Goal: Communication & Community: Answer question/provide support

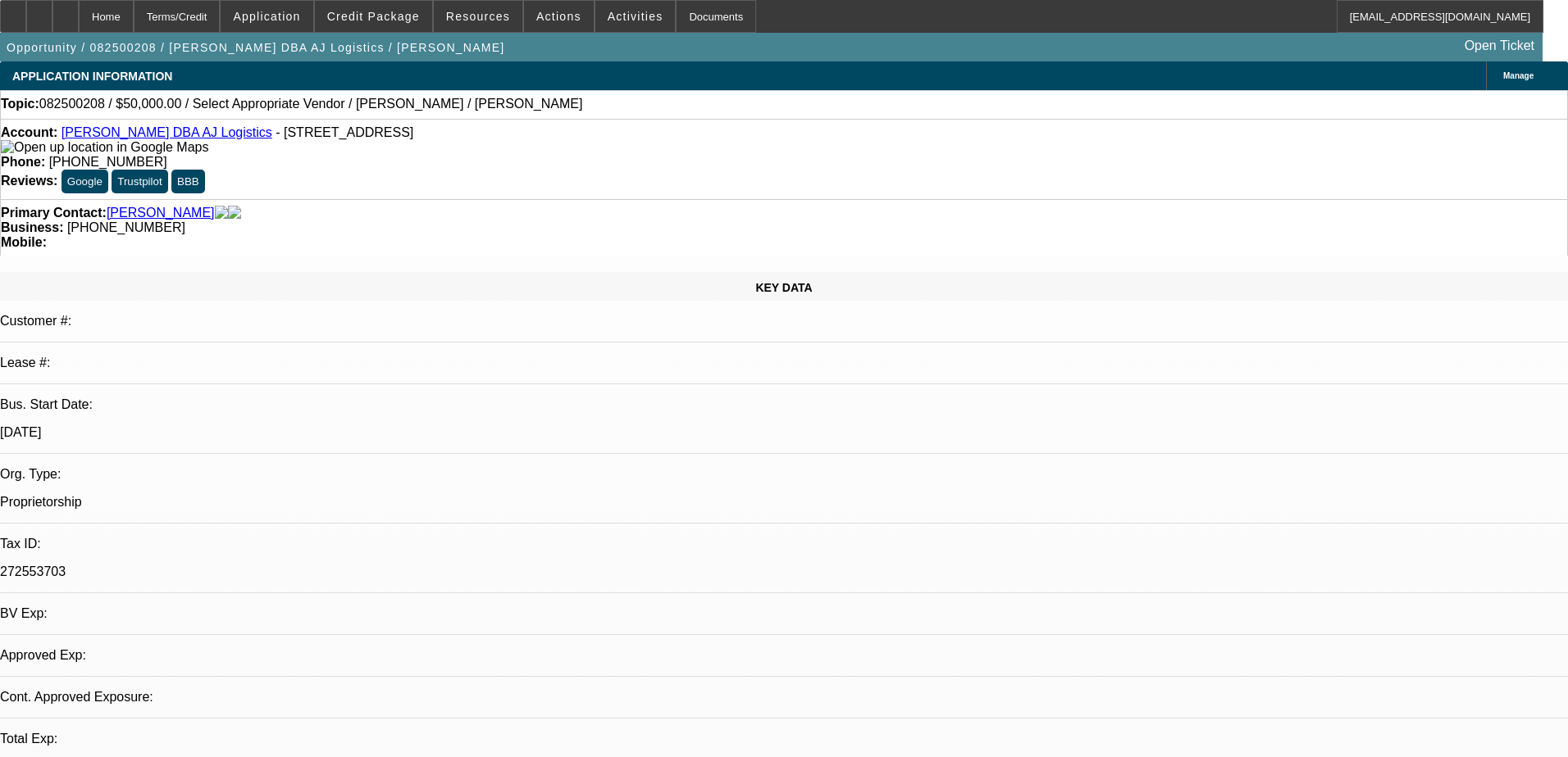
select select "0"
select select "2"
select select "0.1"
select select "4"
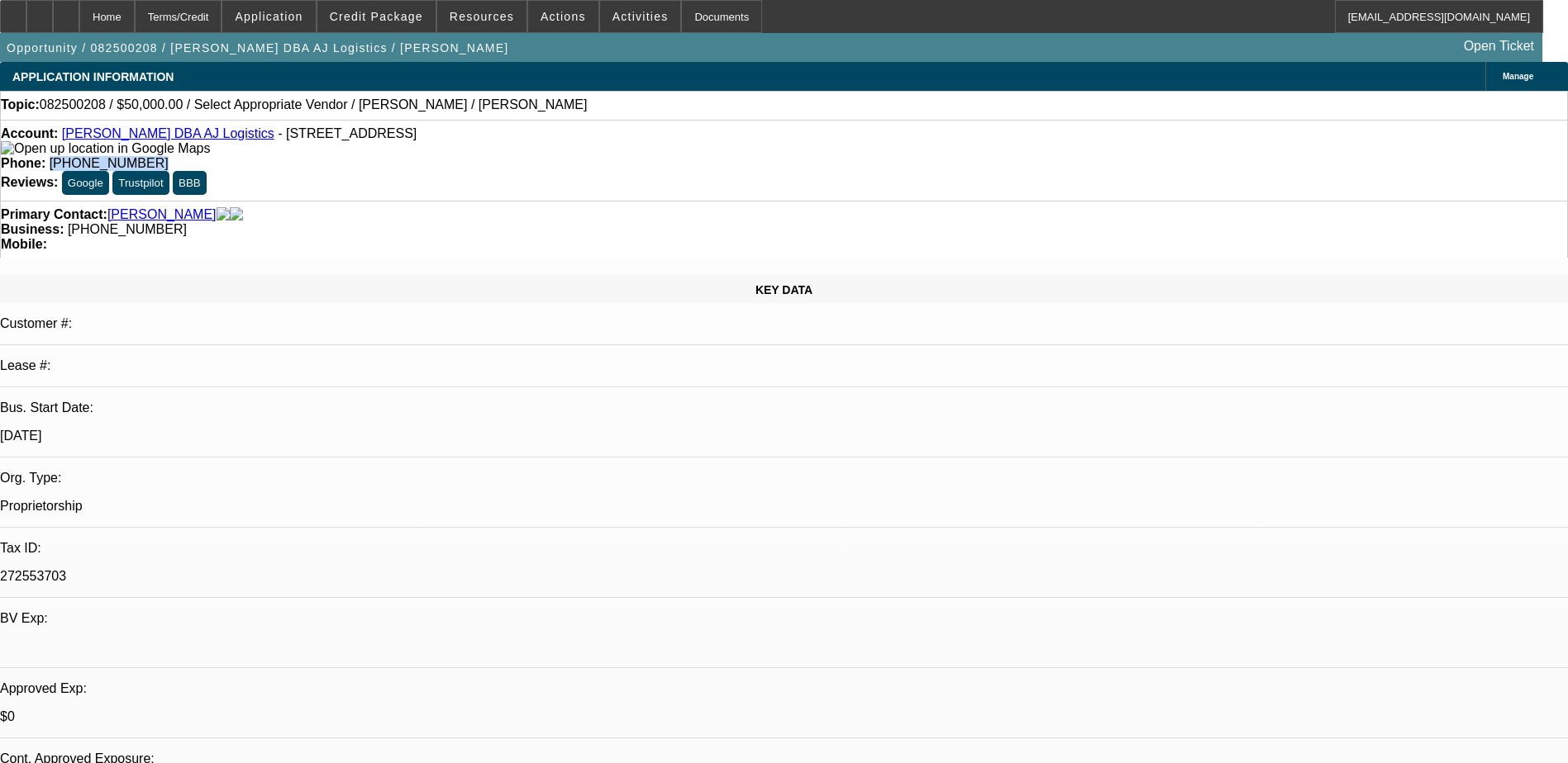
drag, startPoint x: 656, startPoint y: 138, endPoint x: 574, endPoint y: 136, distance: 82.0
click at [574, 156] on div "Phone: (915) 549-9679" at bounding box center [784, 163] width 1566 height 15
drag, startPoint x: 574, startPoint y: 136, endPoint x: 636, endPoint y: 139, distance: 62.1
copy span "(915) 549-9679"
click at [685, 222] on div "Business: (915) 549-9679" at bounding box center [784, 229] width 1566 height 15
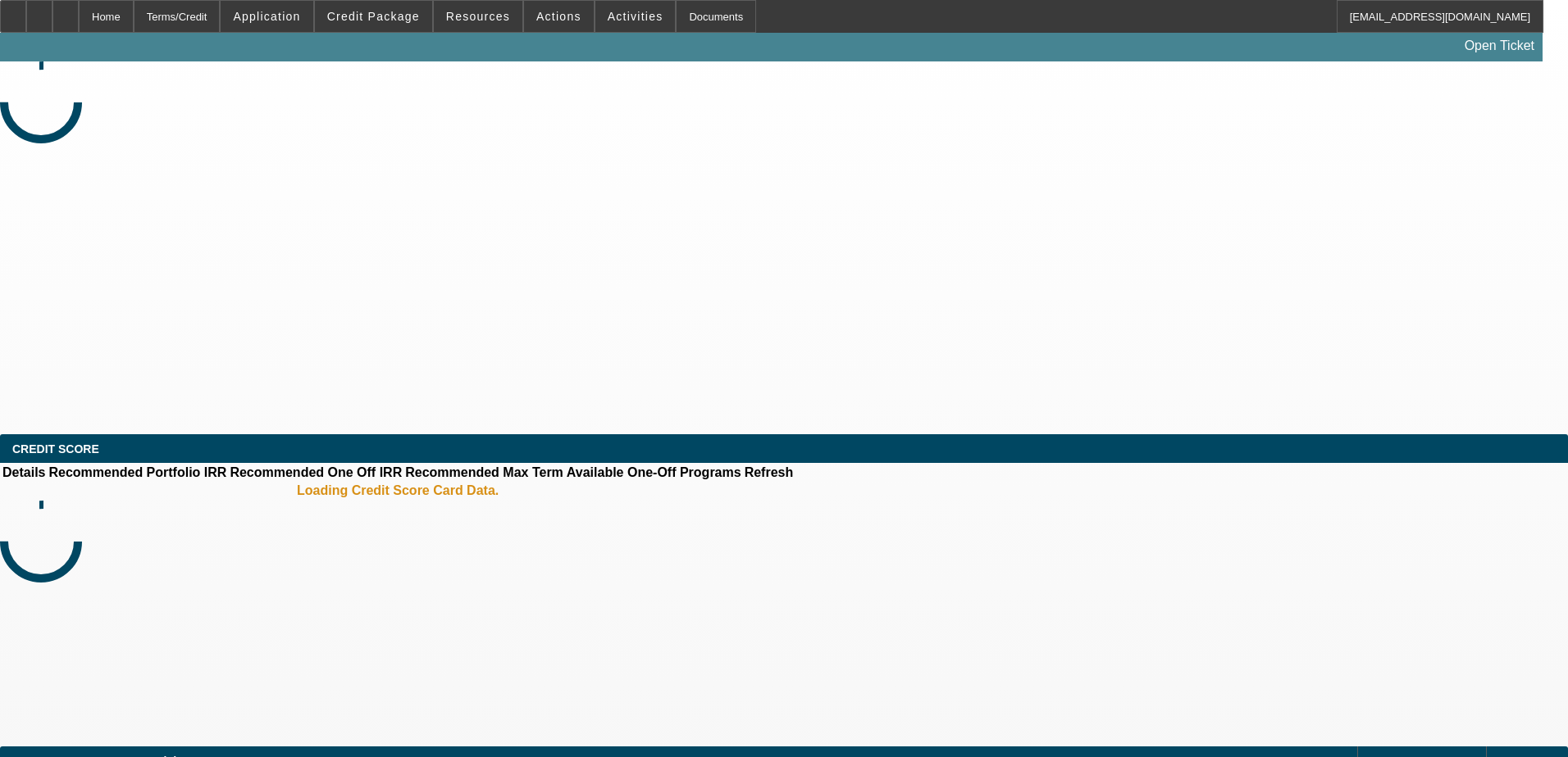
select select "0"
select select "2"
select select "0.1"
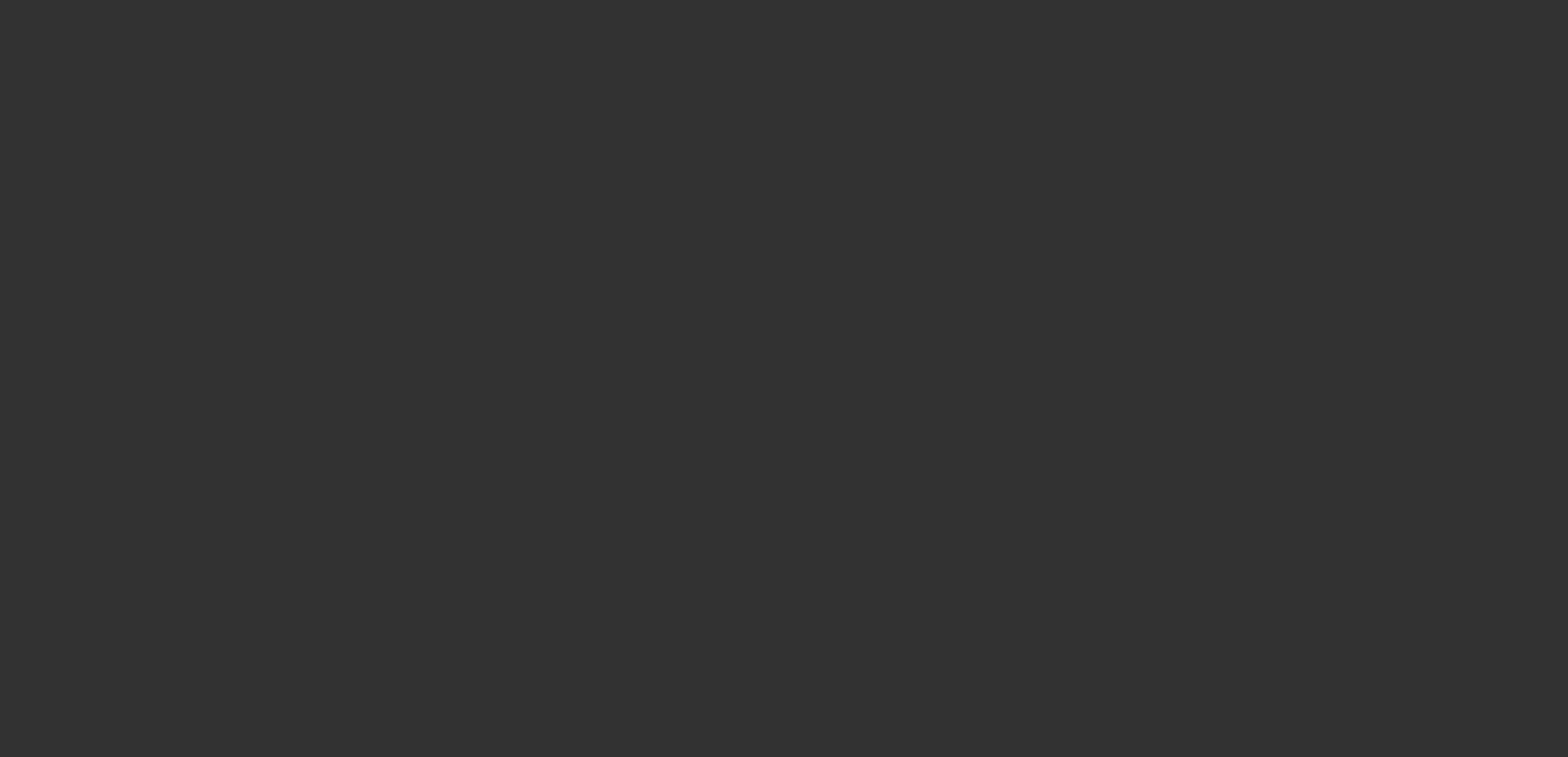
select select "1"
select select "2"
select select "4"
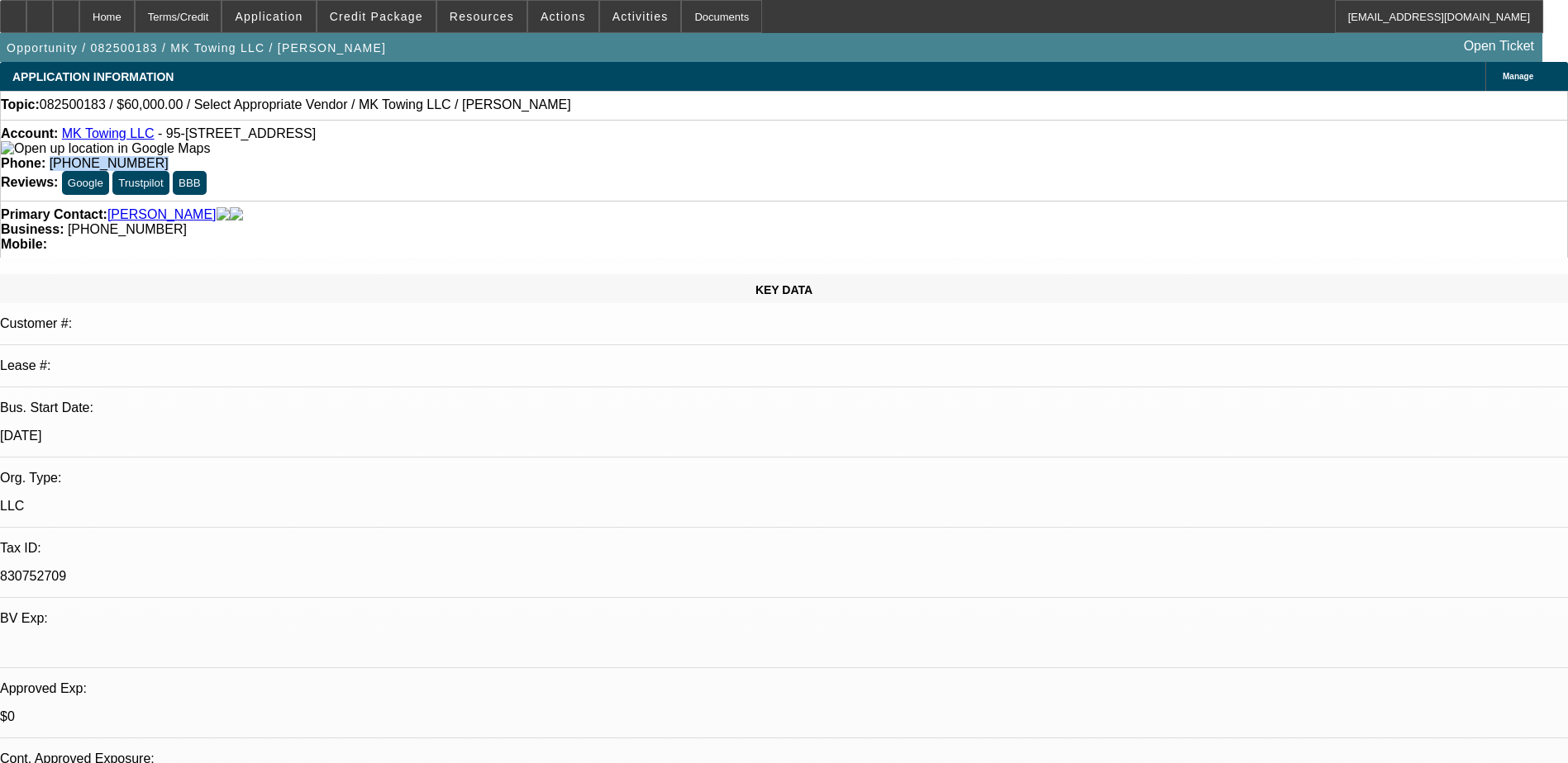
drag, startPoint x: 656, startPoint y: 132, endPoint x: 575, endPoint y: 133, distance: 81.0
click at [575, 156] on div "Phone: (808) 227-3354" at bounding box center [784, 163] width 1566 height 15
drag, startPoint x: 575, startPoint y: 133, endPoint x: 627, endPoint y: 138, distance: 52.2
copy span "(808) 227-3354"
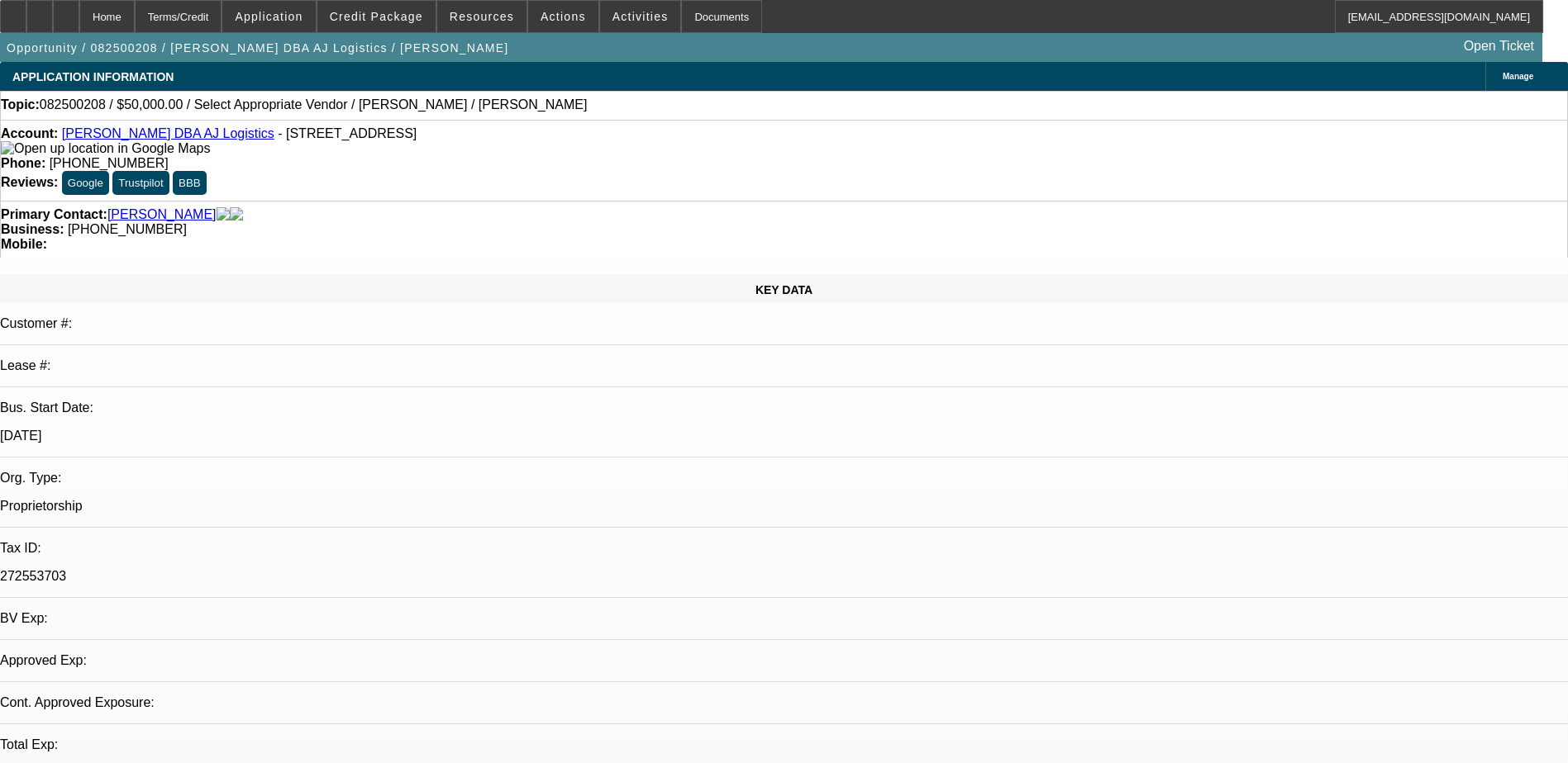
select select "0"
select select "2"
select select "0.1"
select select "1"
select select "2"
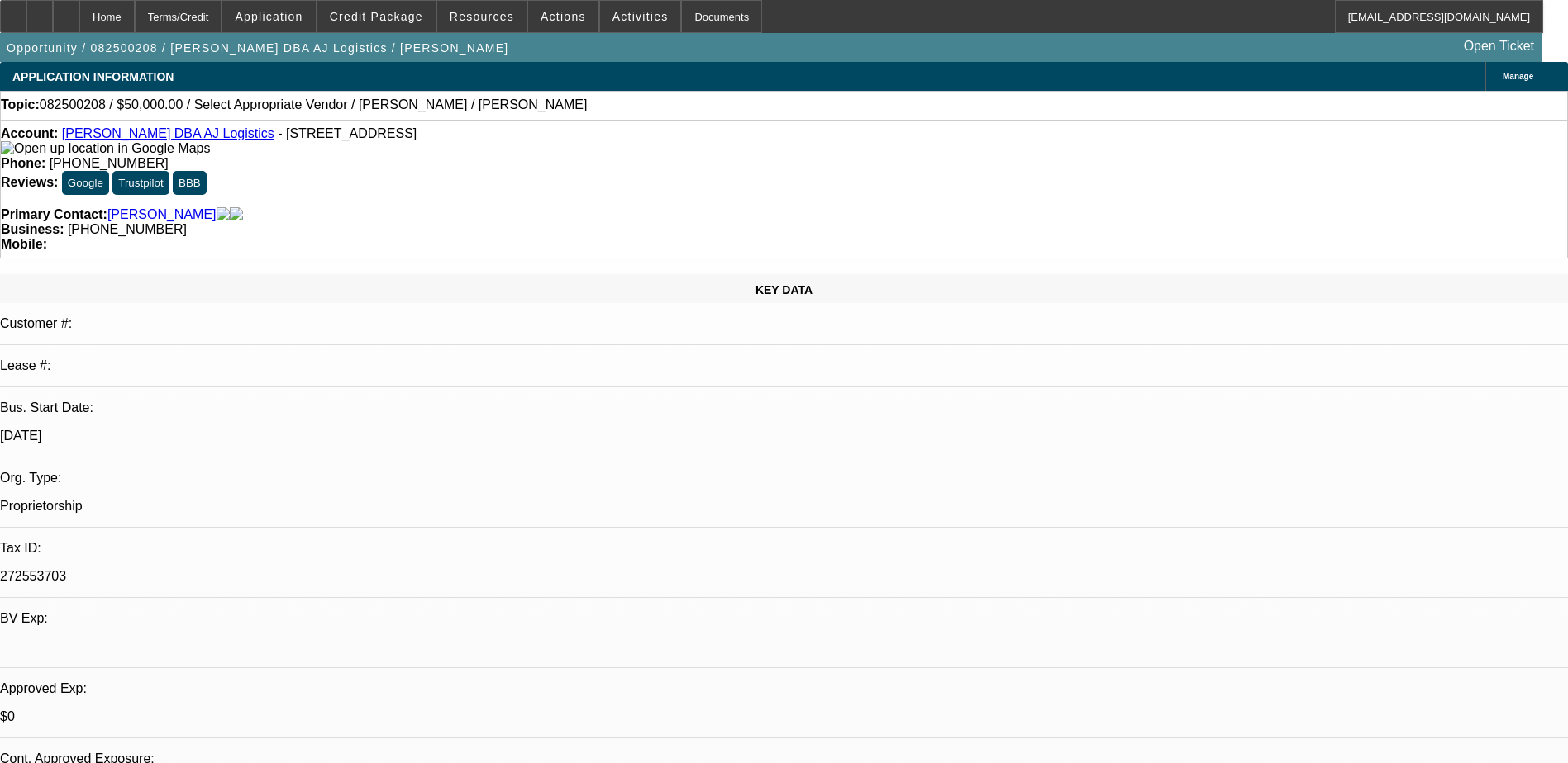
select select "4"
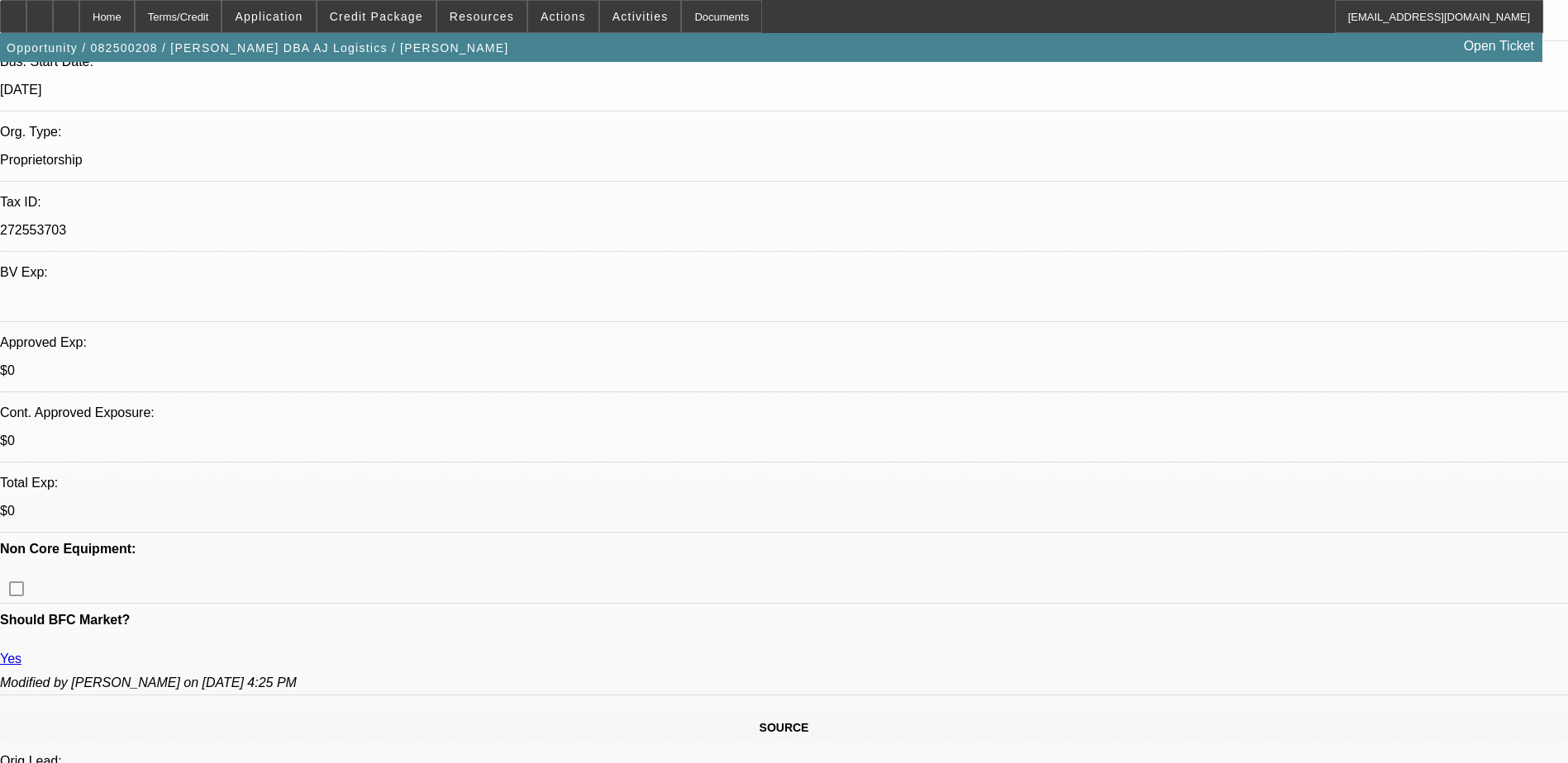
scroll to position [413, 0]
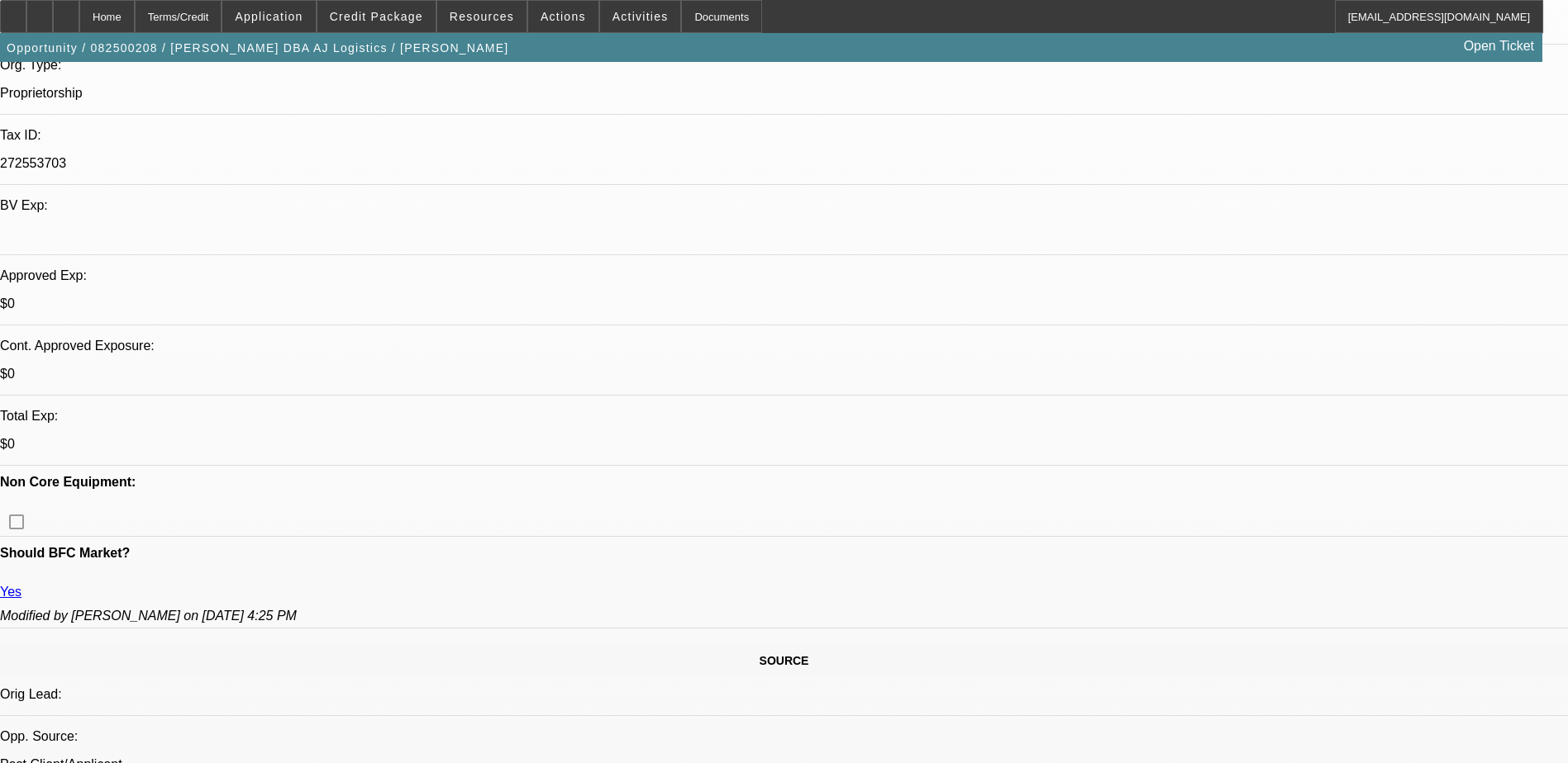
click at [373, 27] on span at bounding box center [376, 16] width 118 height 39
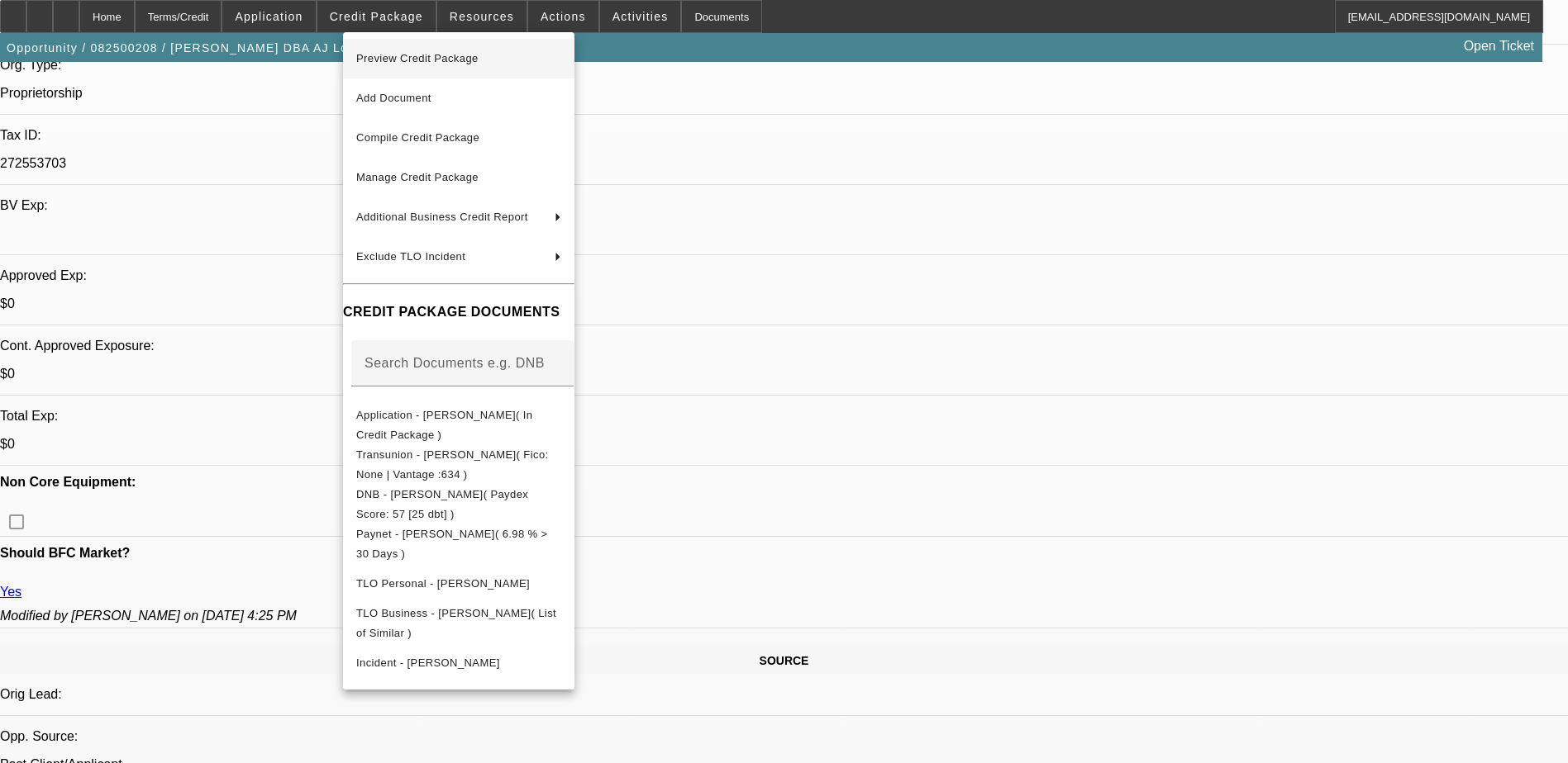
click at [468, 56] on span "Preview Credit Package" at bounding box center [417, 58] width 122 height 12
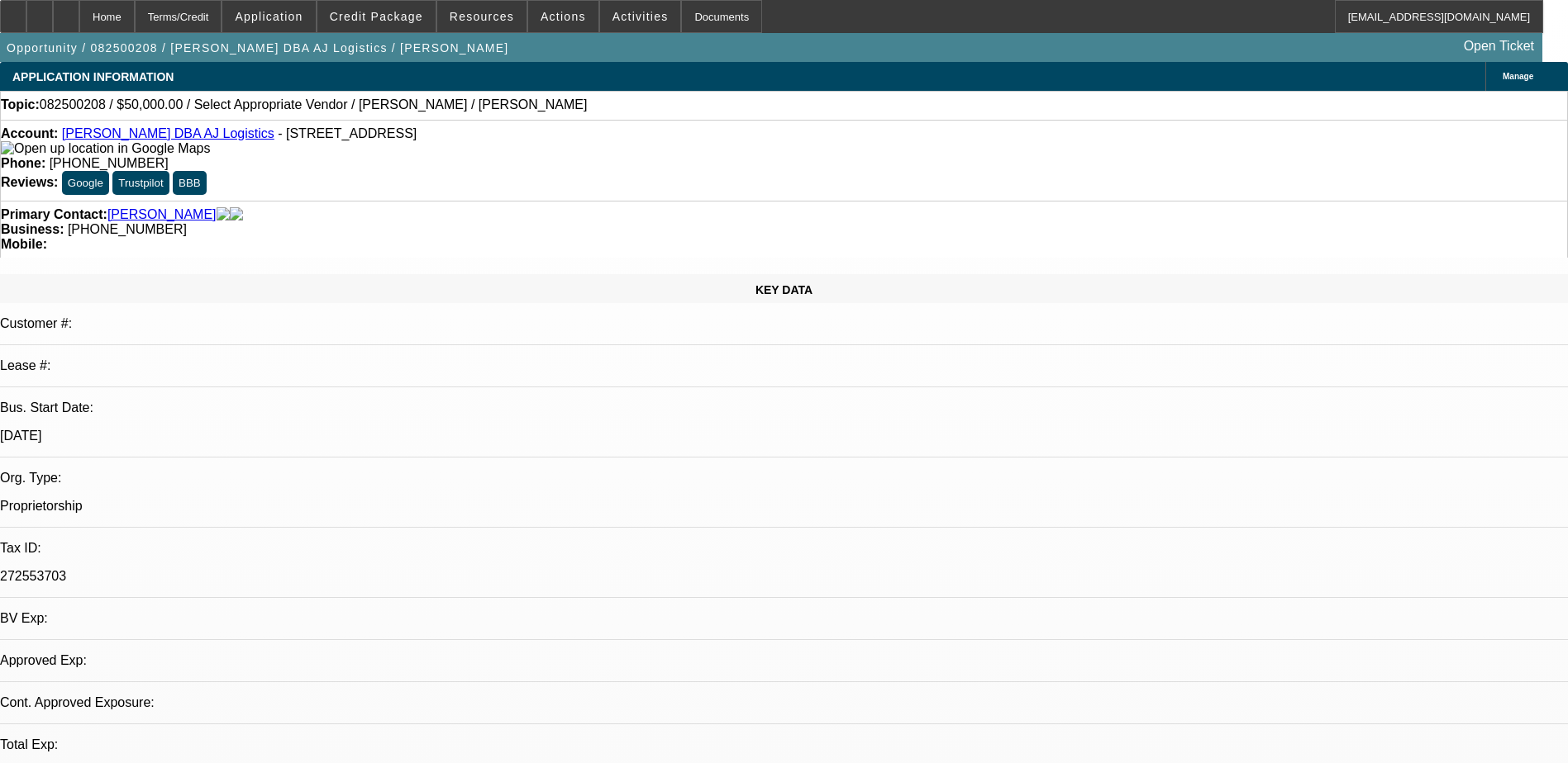
select select "0"
select select "2"
select select "0.1"
select select "4"
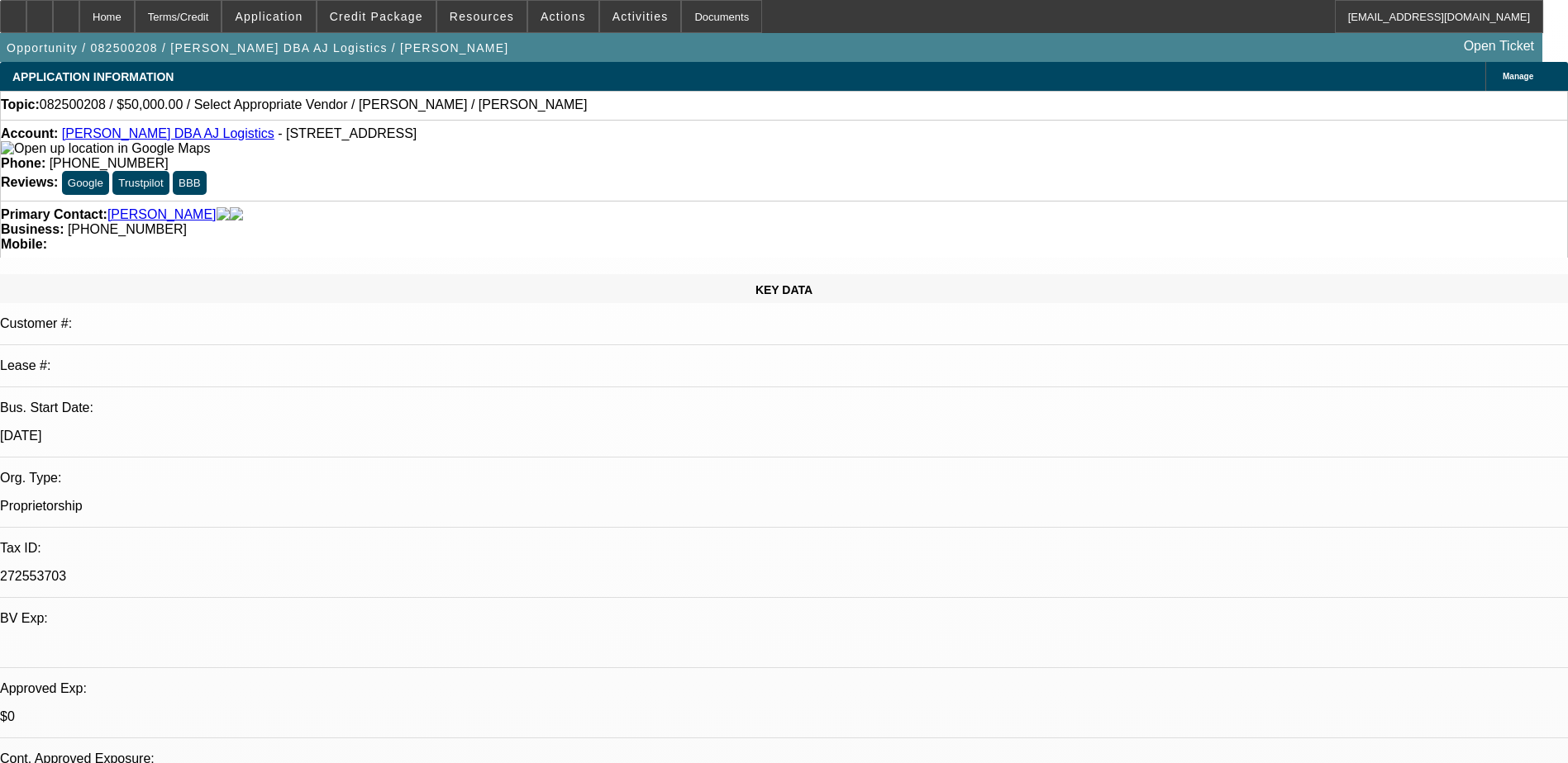
radio input "true"
type textarea "2"
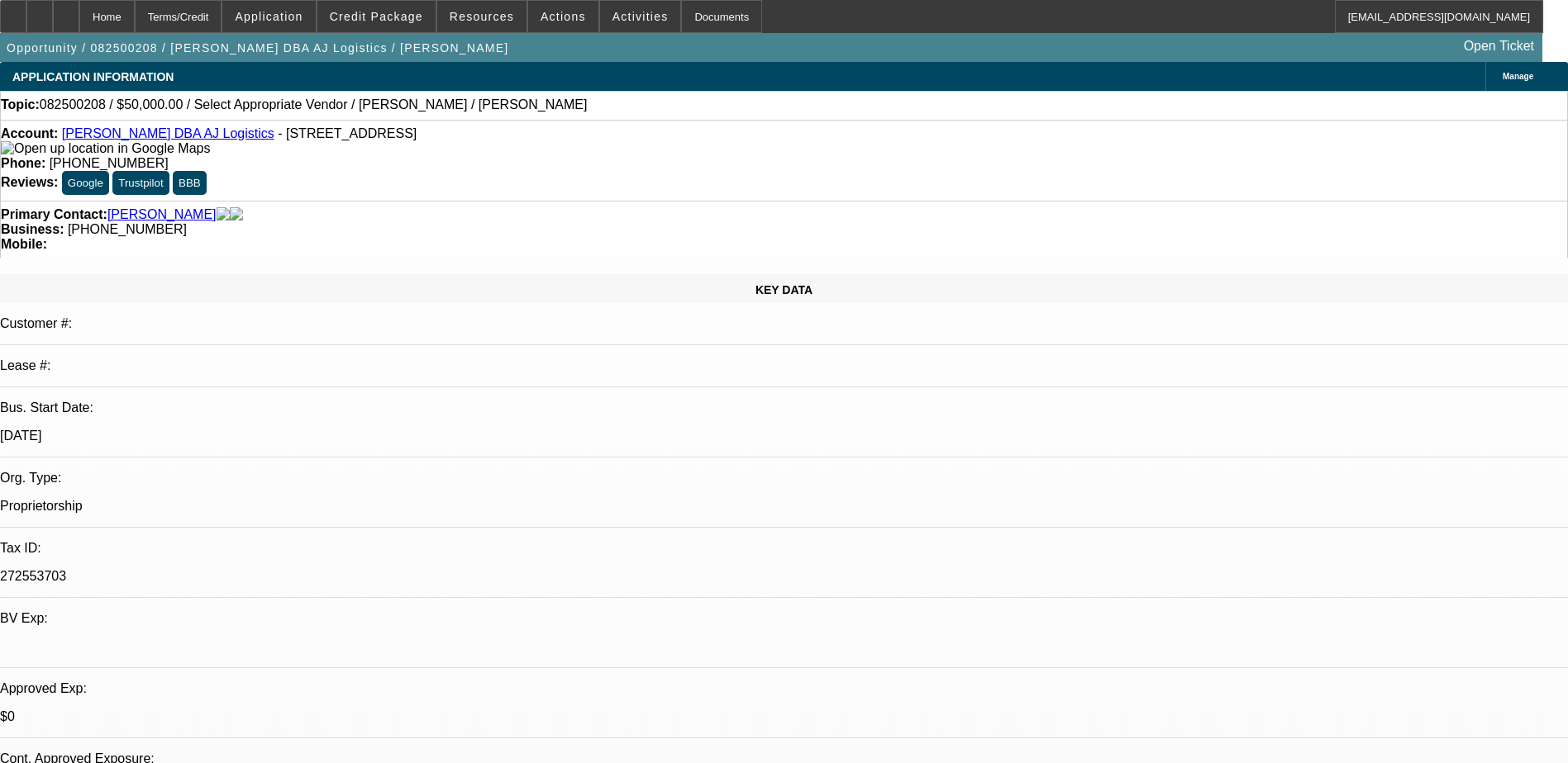
type textarea "Repo in June - dead"
radio input "true"
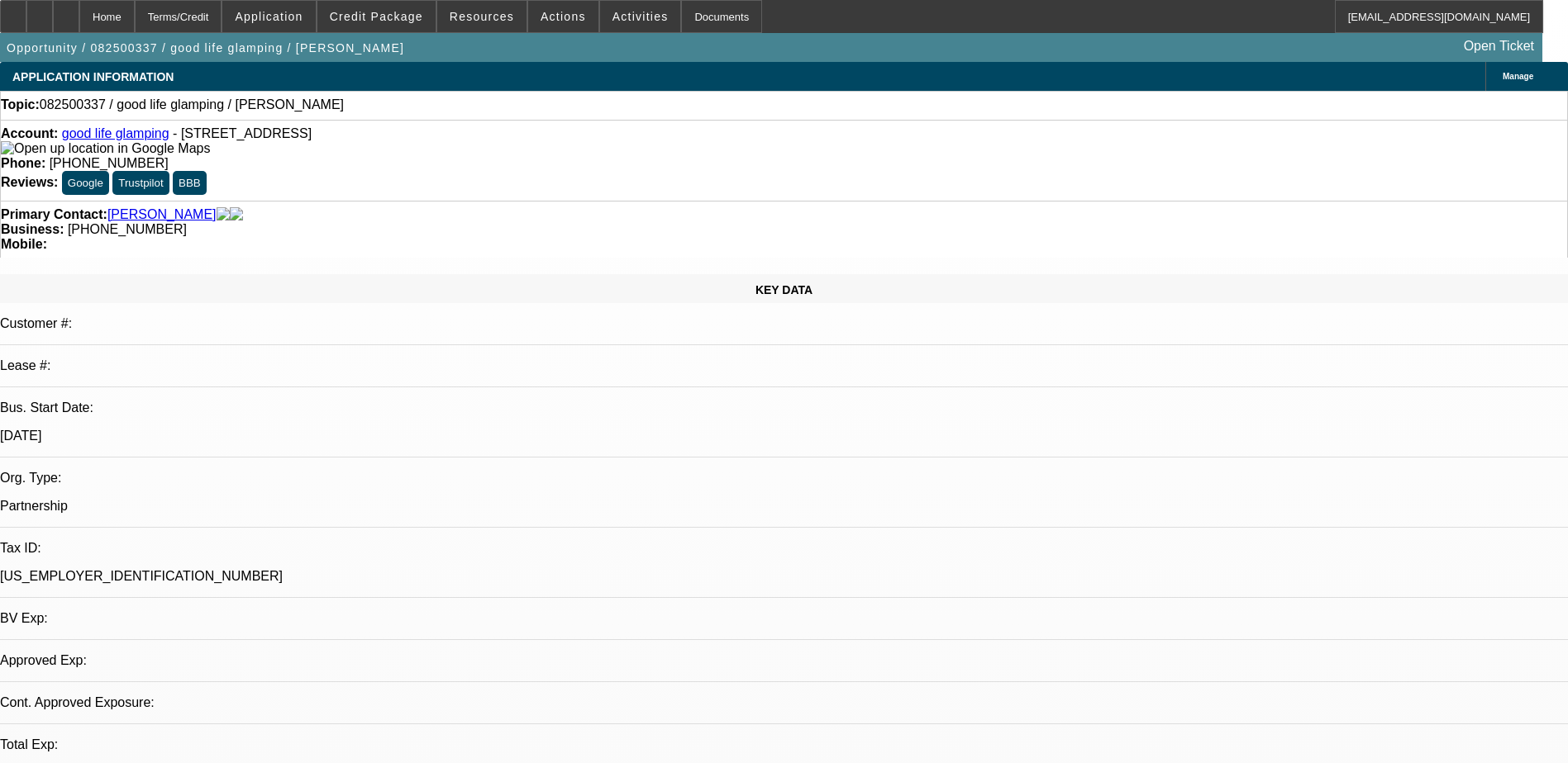
select select "0"
select select "2"
select select "0.1"
select select "1"
select select "2"
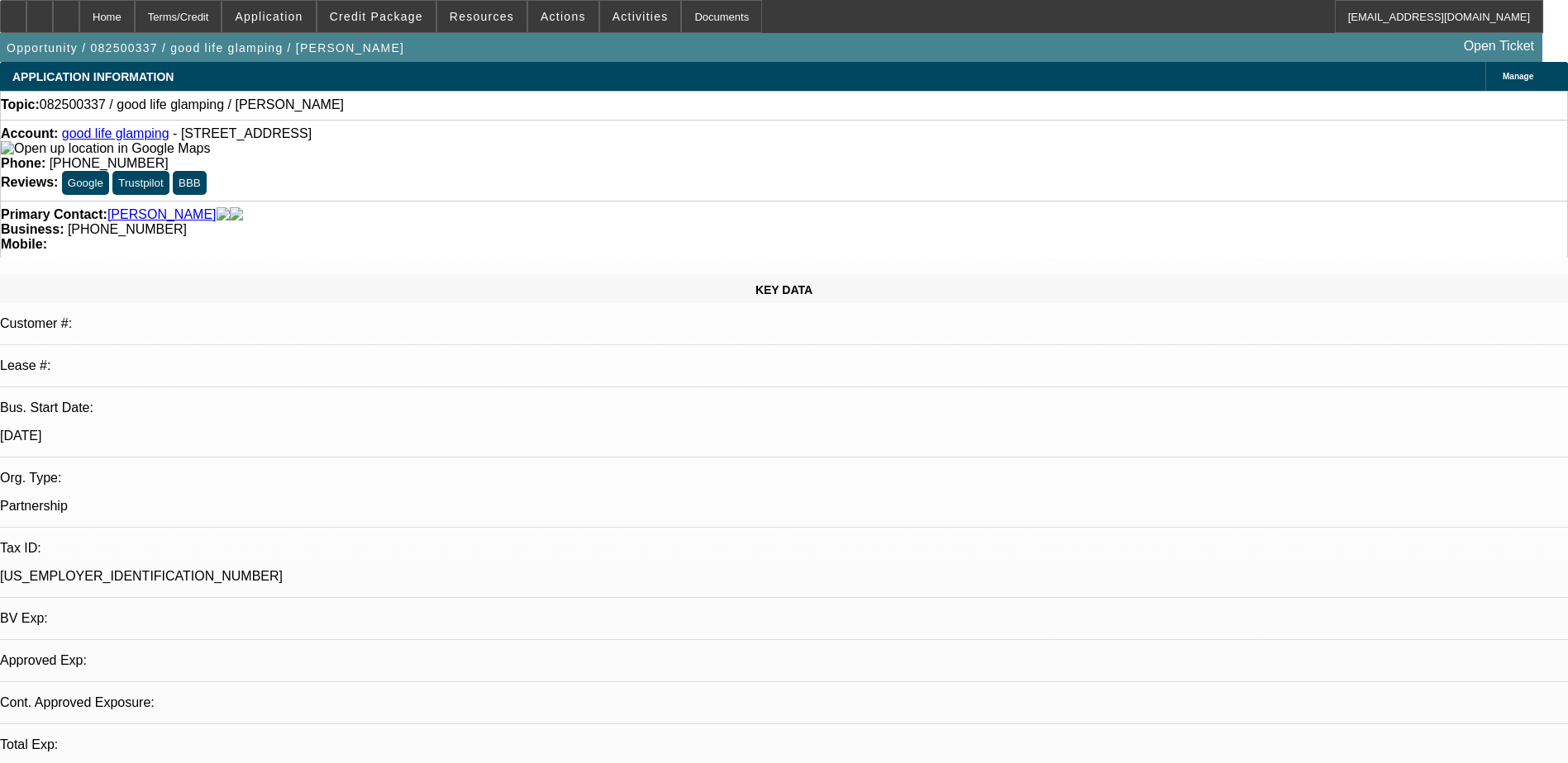
select select "4"
click at [303, 11] on span "Application" at bounding box center [269, 16] width 68 height 13
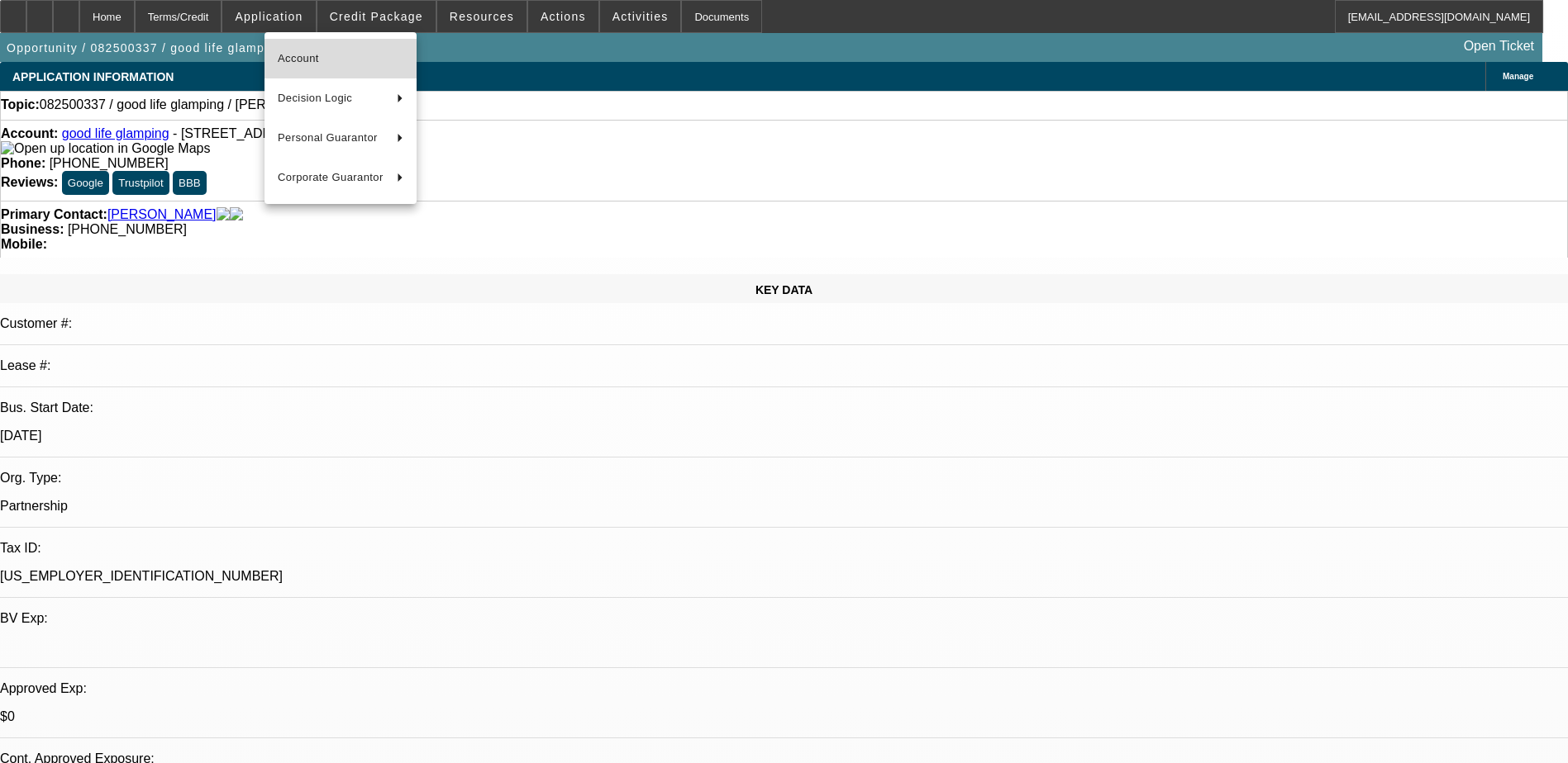
click at [369, 56] on span "Account" at bounding box center [340, 59] width 126 height 20
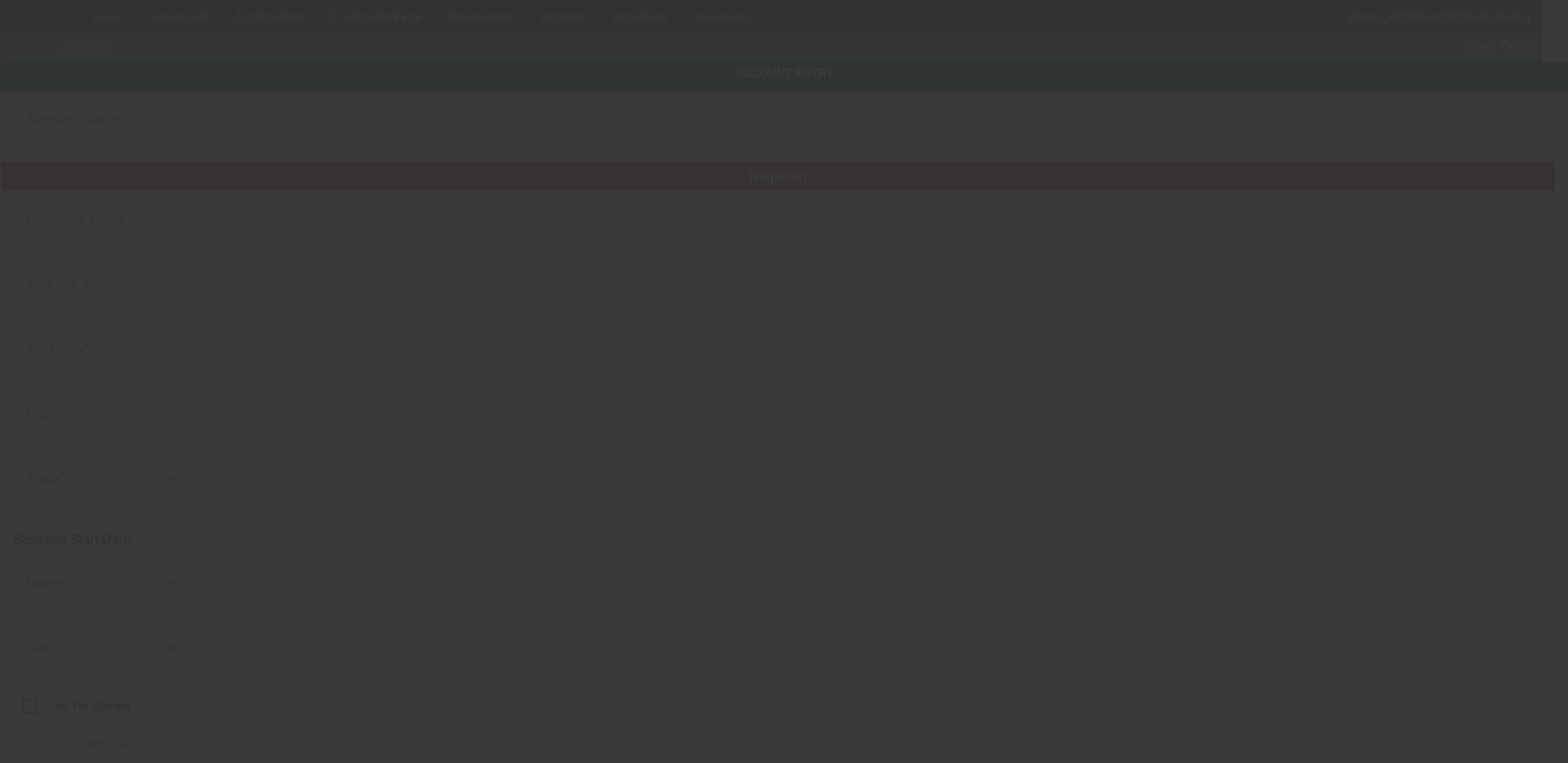
type input "good life glamping"
type input "4539 N 22nd St"
type input "85016"
type input "Phoenix"
type input "[PHONE_NUMBER]"
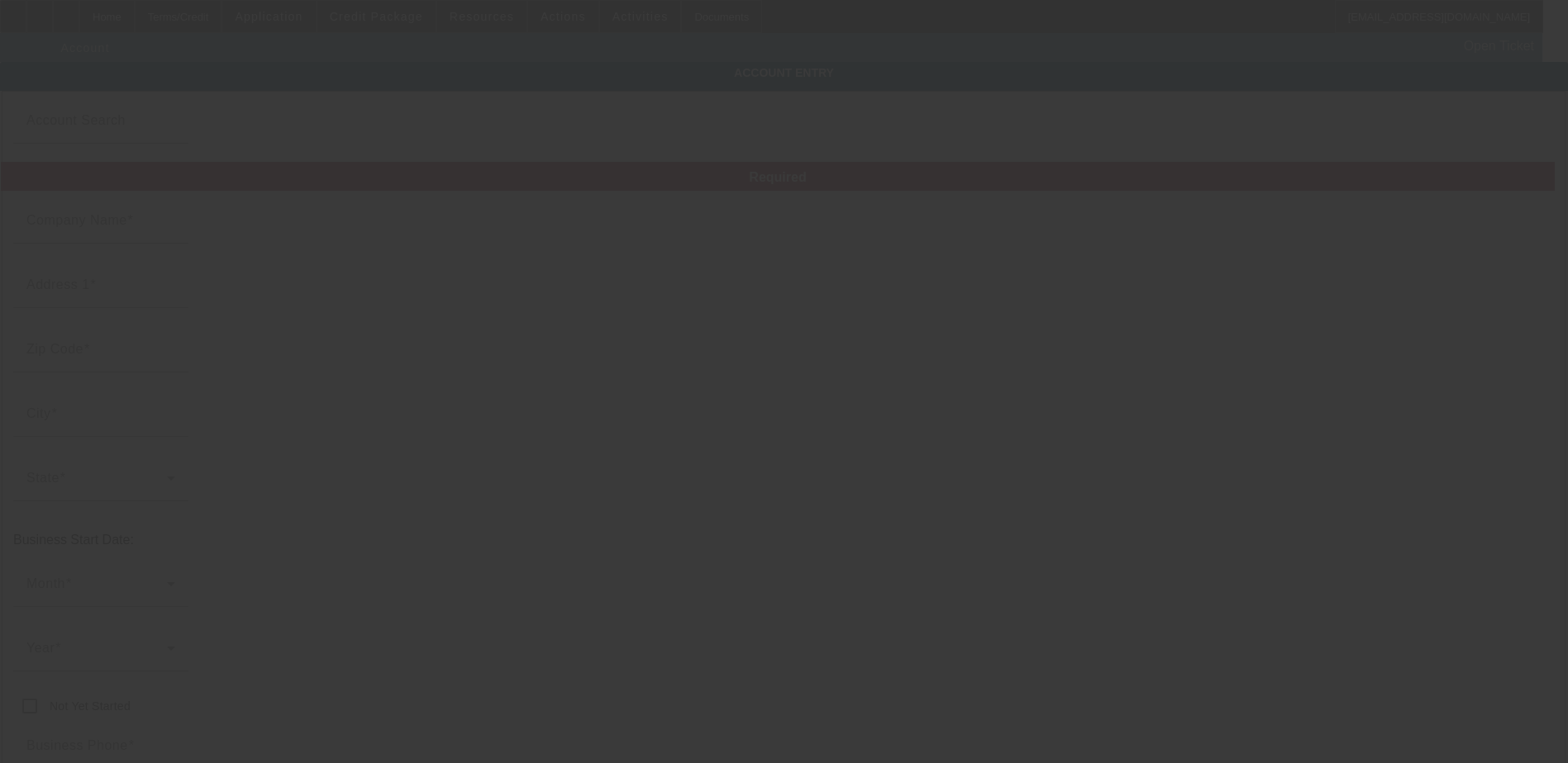
type input "Ste N"
type input "aaron@goodlifeglamping.com"
type input "92-1528149"
type input "8/13/2025"
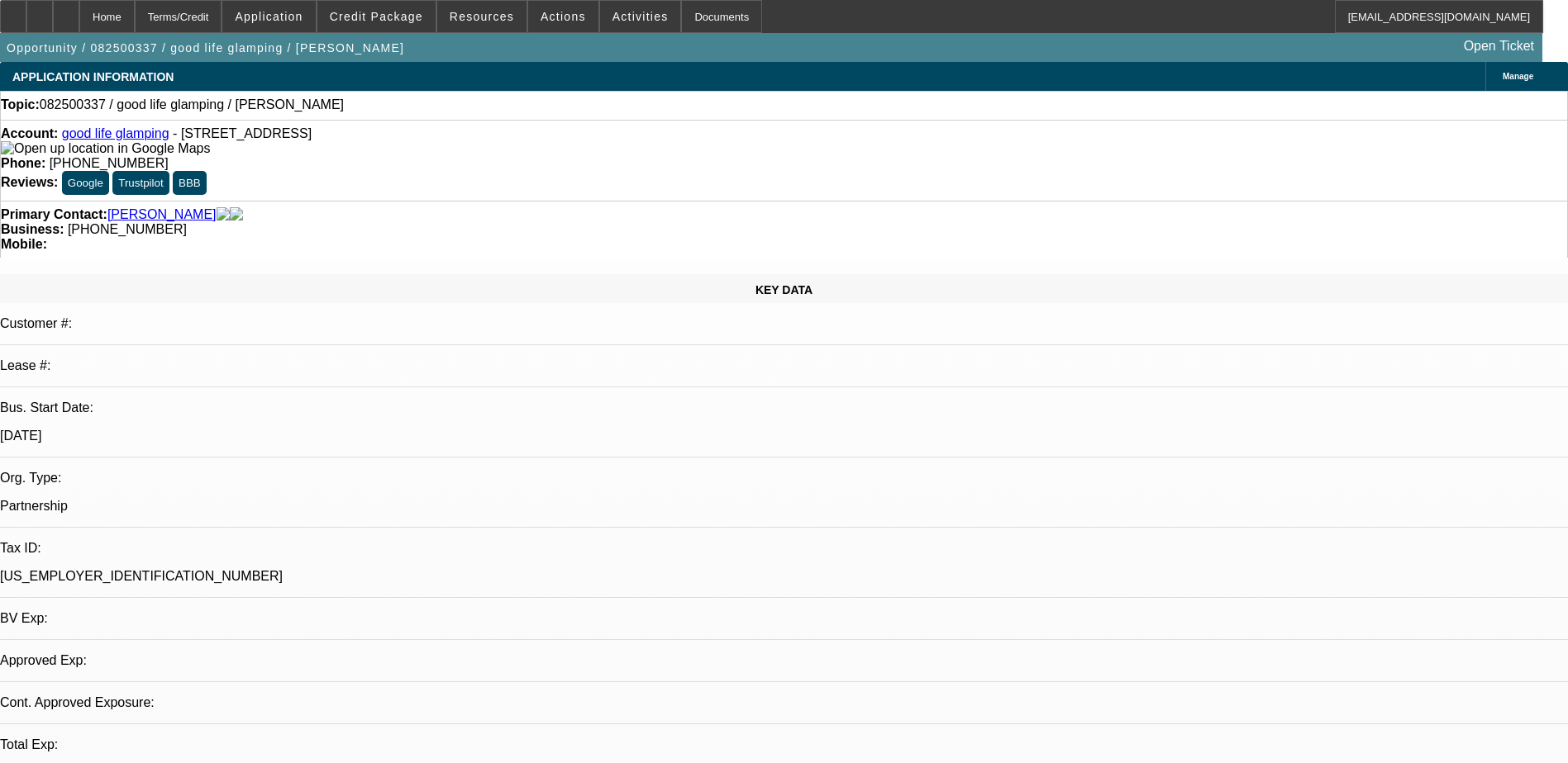
select select "0"
select select "2"
select select "0.1"
select select "1"
select select "2"
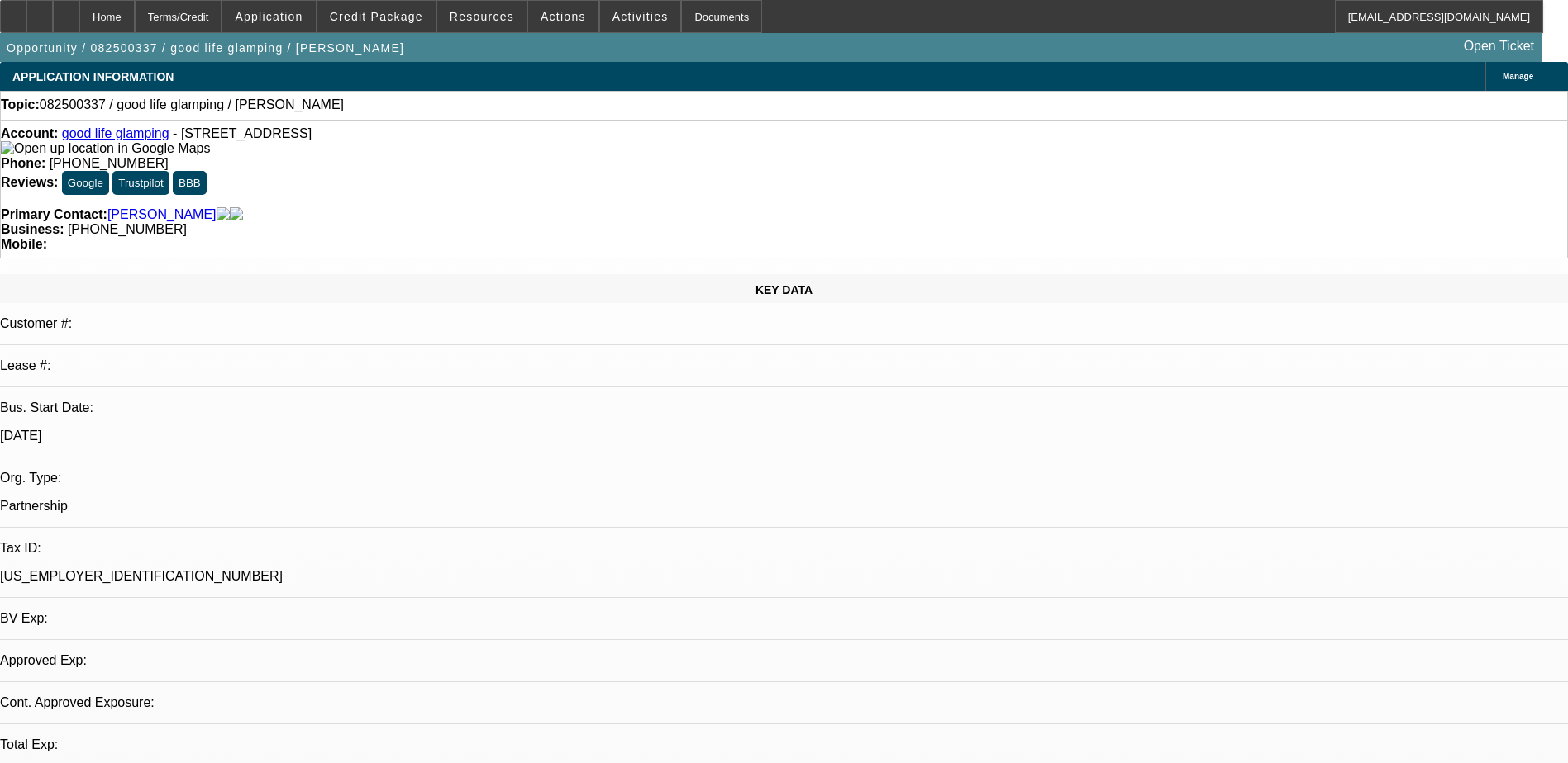
select select "4"
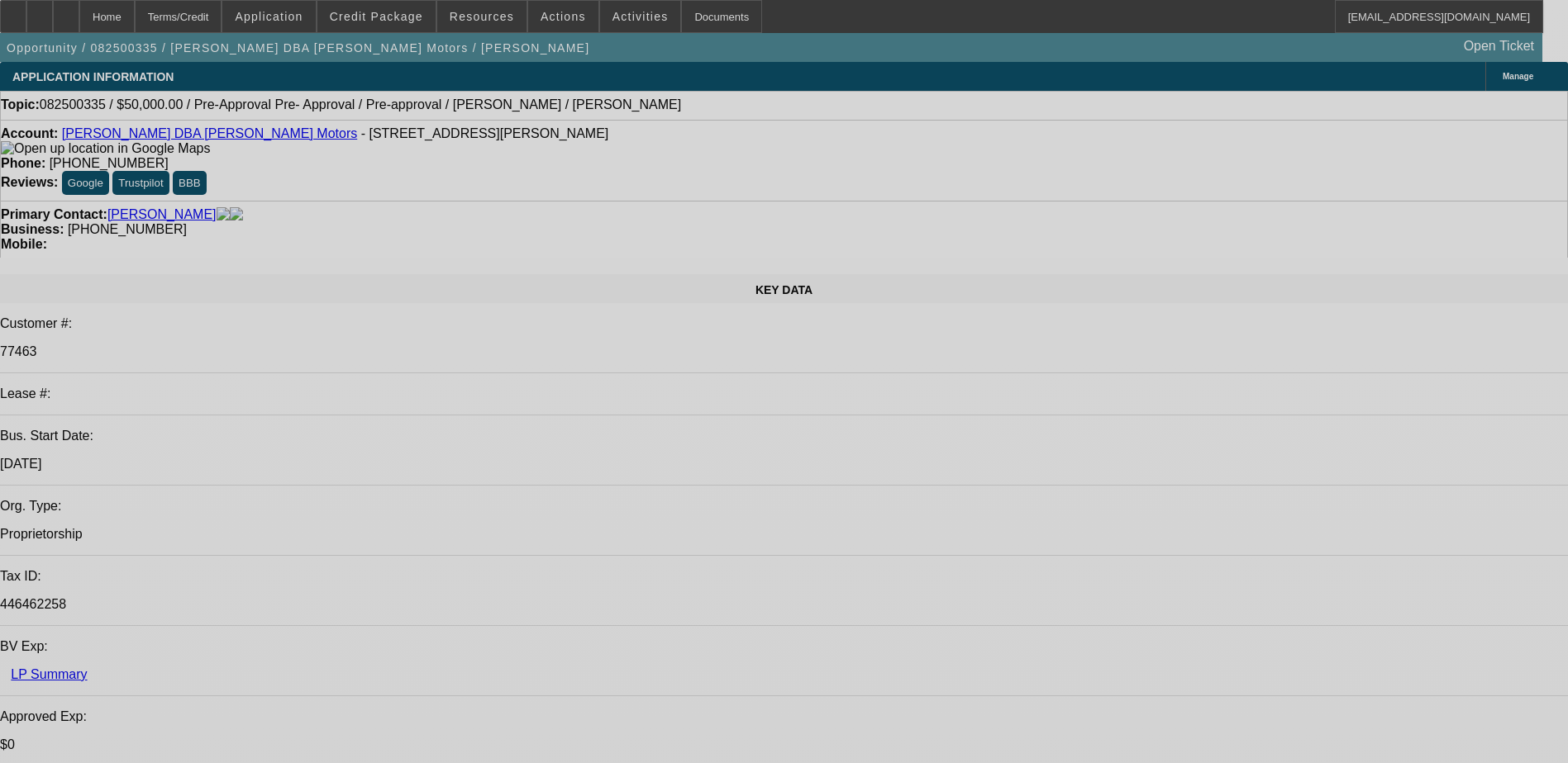
select select "0"
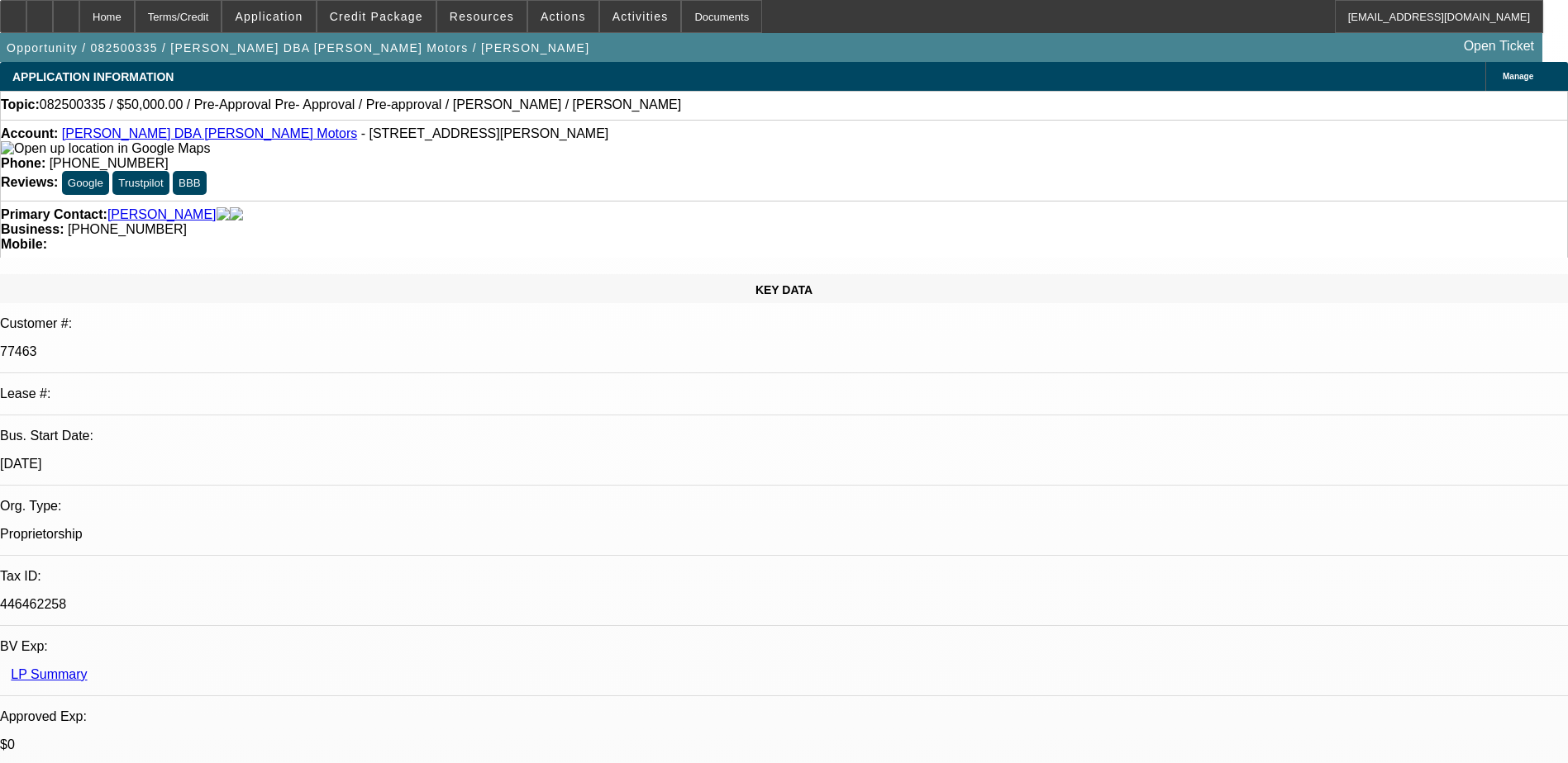
select select "0"
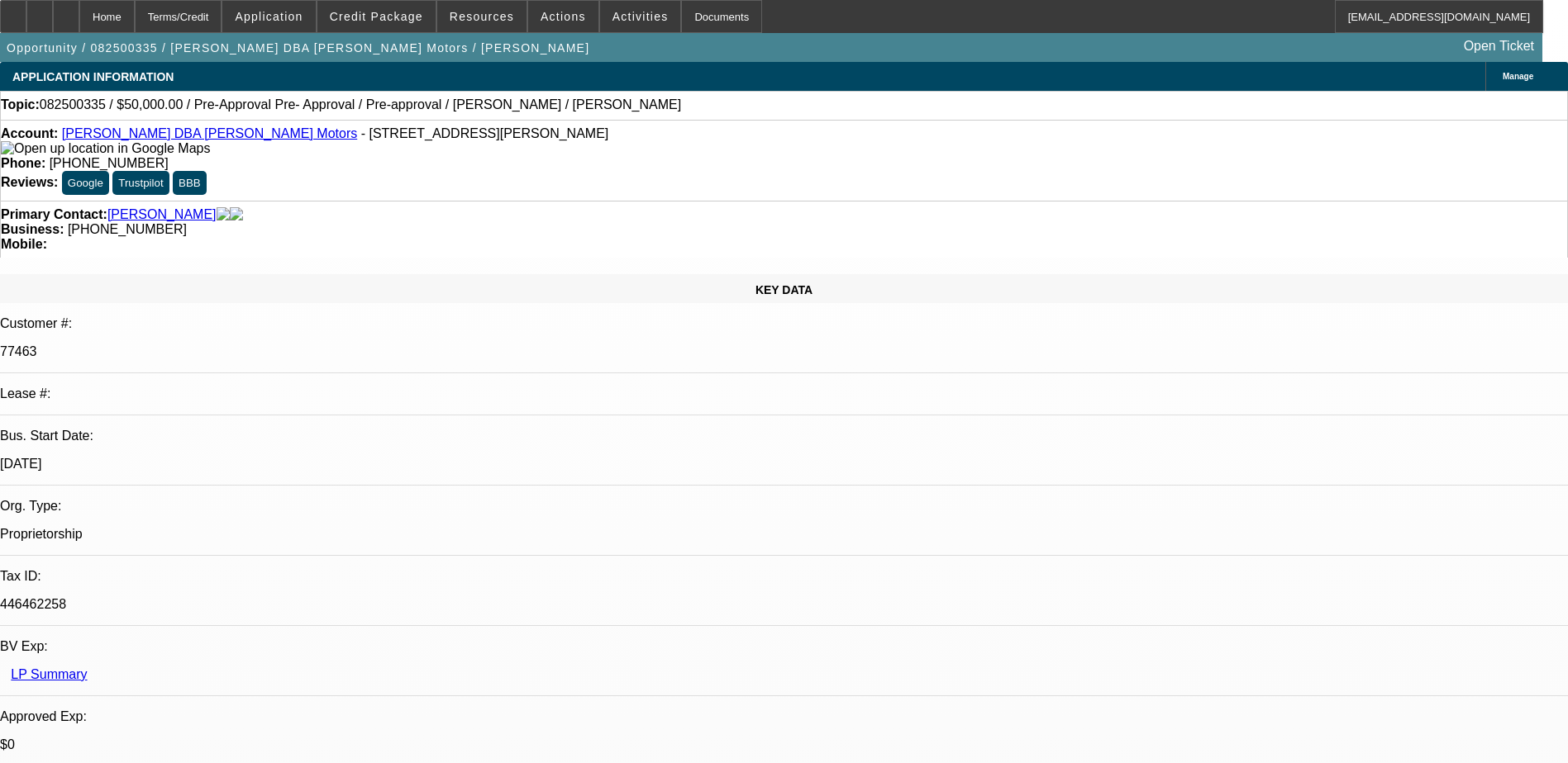
select select "0"
select select "2"
select select "0"
select select "1"
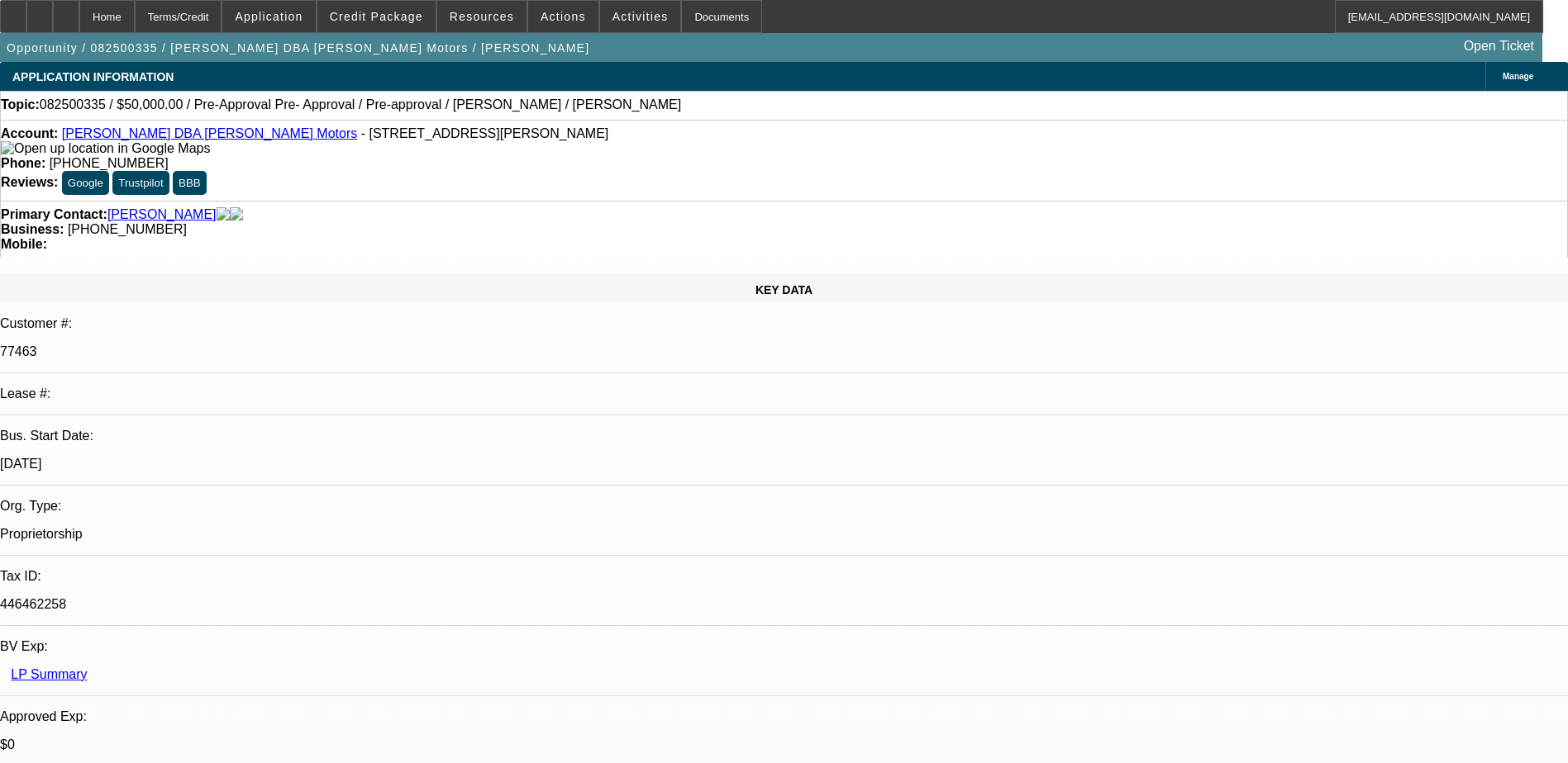
select select "6"
select select "1"
select select "6"
select select "1"
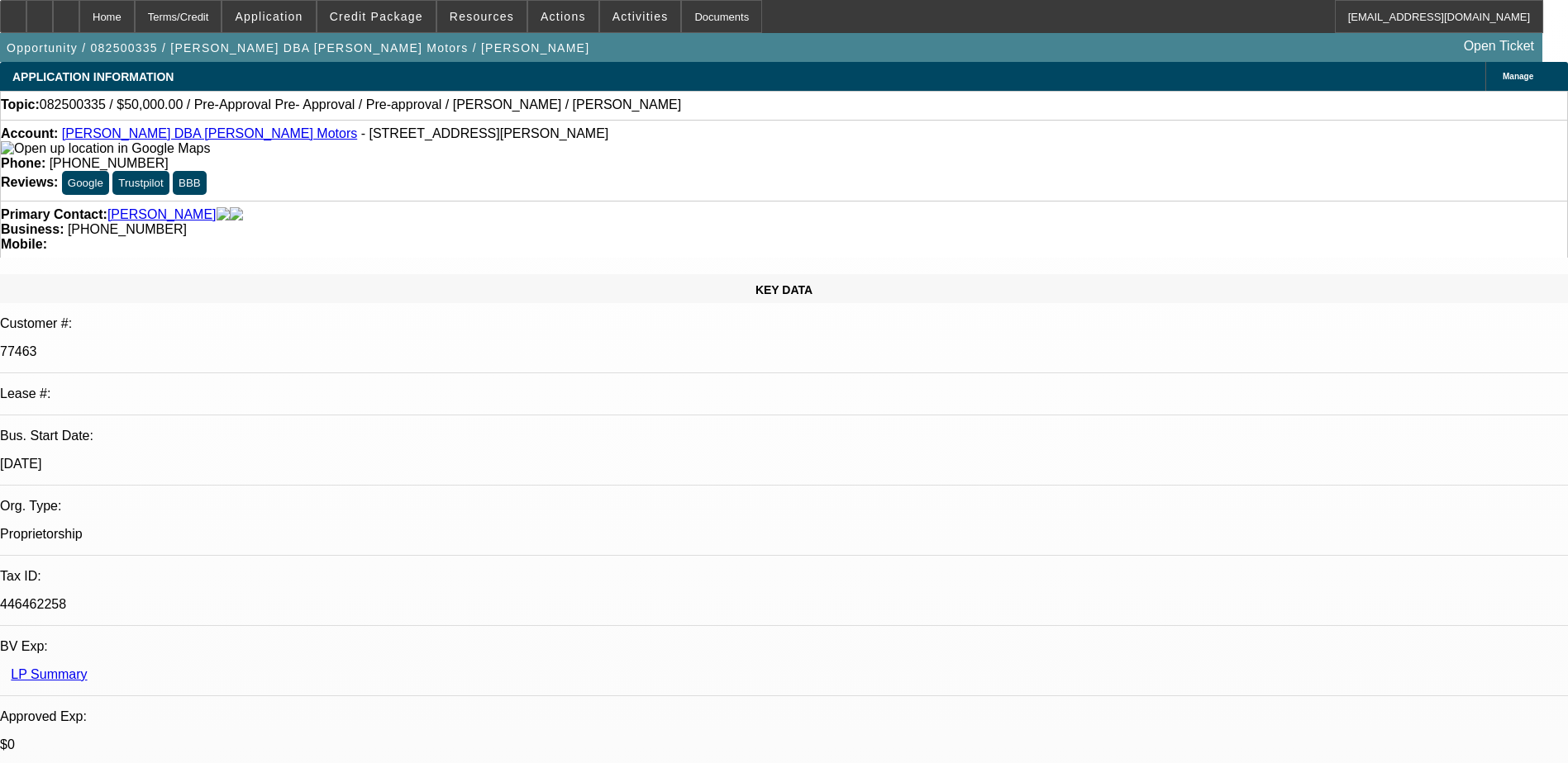
select select "2"
select select "6"
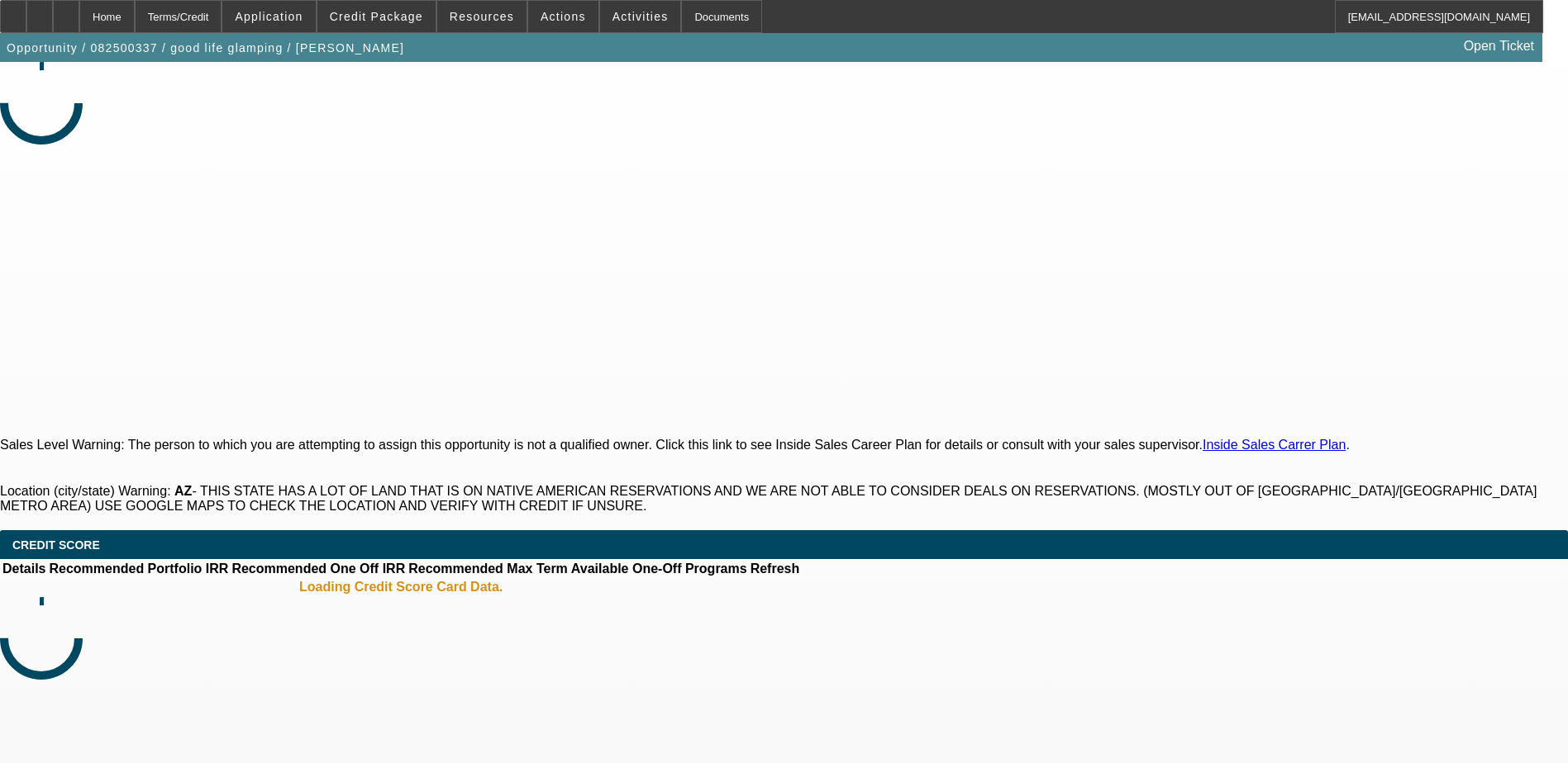
select select "0"
select select "2"
select select "0.1"
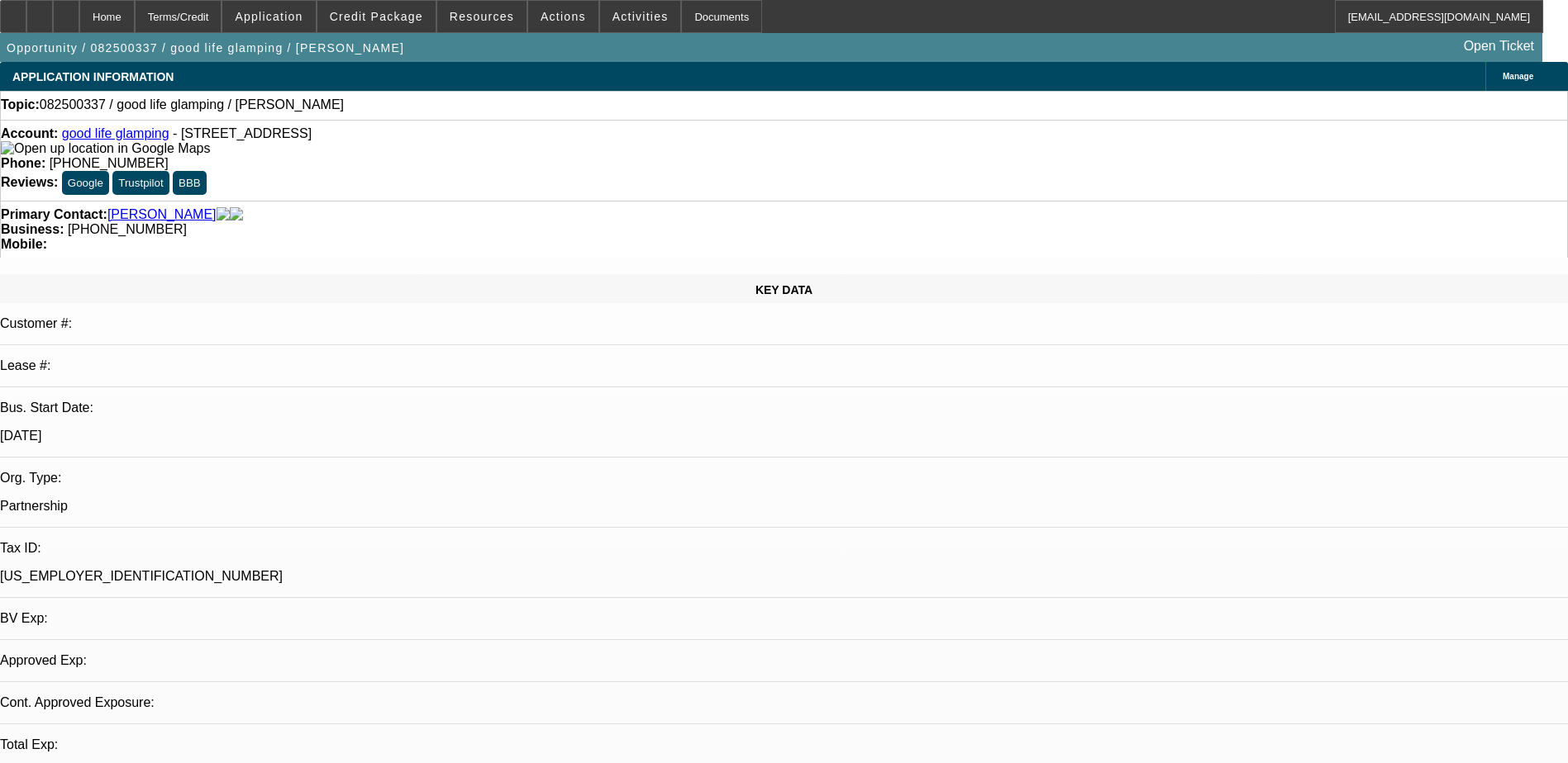
select select "1"
select select "2"
select select "4"
drag, startPoint x: 648, startPoint y: 137, endPoint x: 575, endPoint y: 134, distance: 73.1
click at [575, 156] on div "Phone: [PHONE_NUMBER]" at bounding box center [784, 163] width 1566 height 15
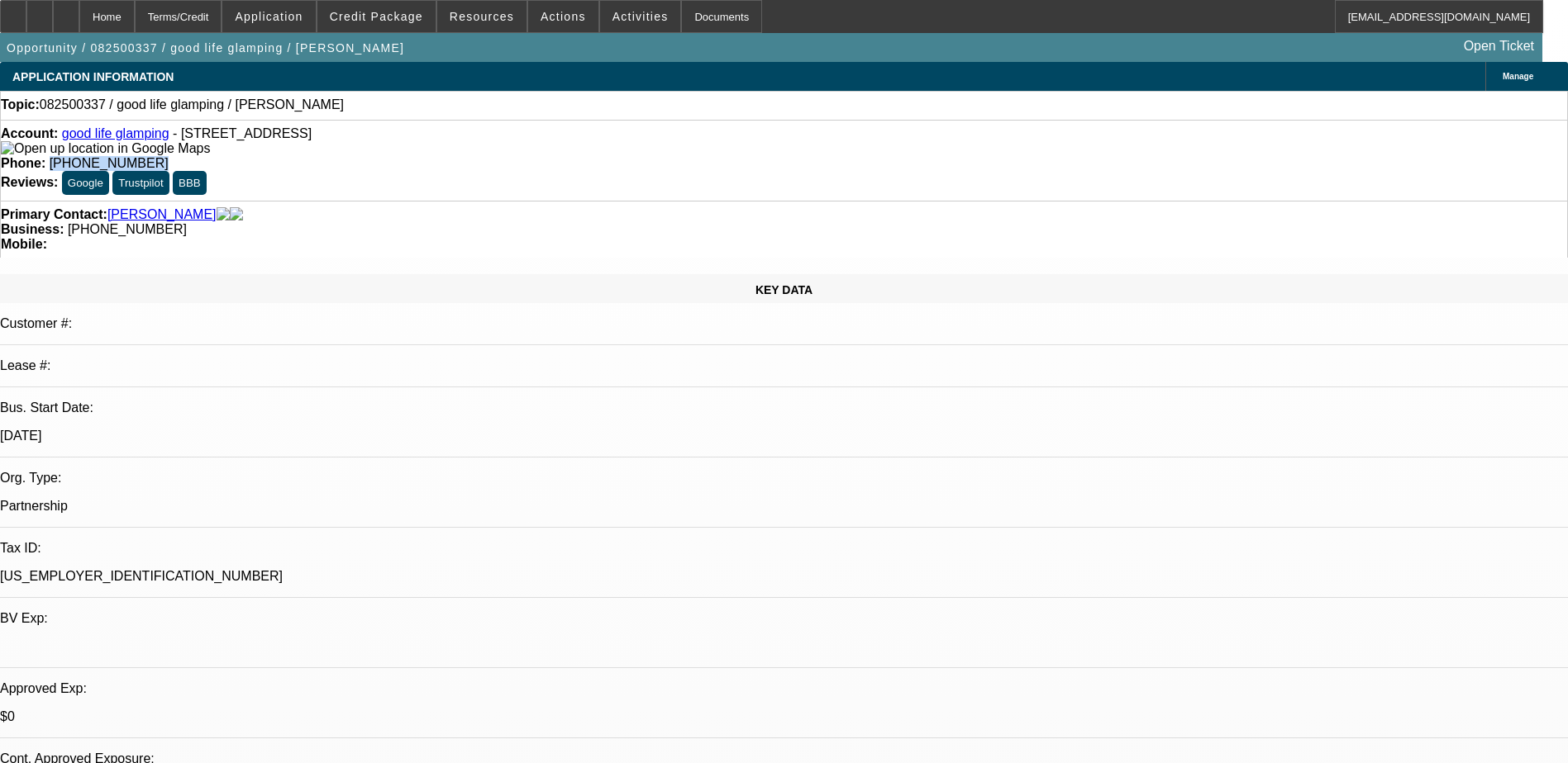
drag, startPoint x: 575, startPoint y: 134, endPoint x: 631, endPoint y: 134, distance: 56.0
copy span "(480) 290-4204"
click at [387, 8] on span at bounding box center [376, 16] width 118 height 39
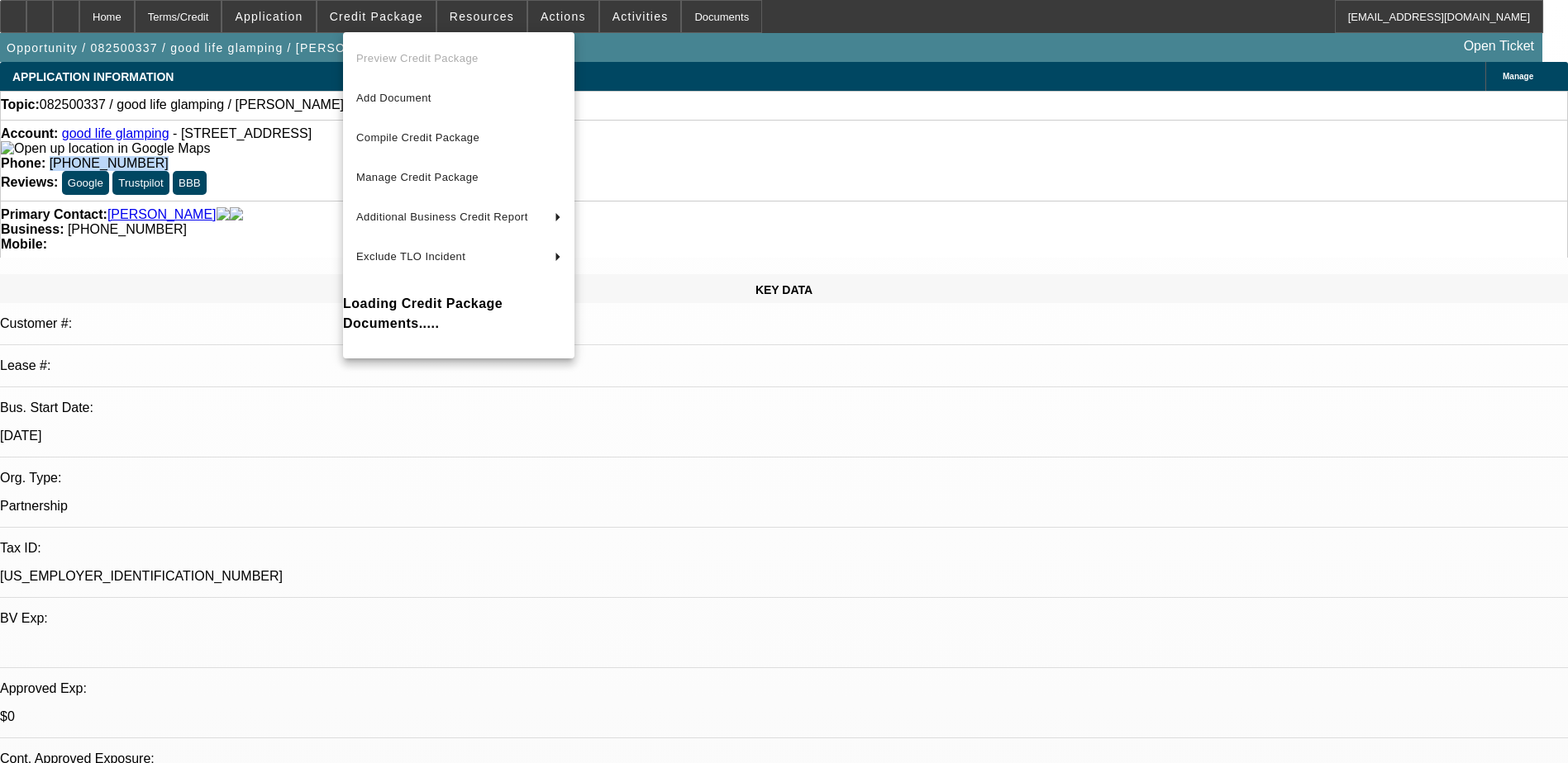
click at [313, 17] on div at bounding box center [784, 381] width 1568 height 763
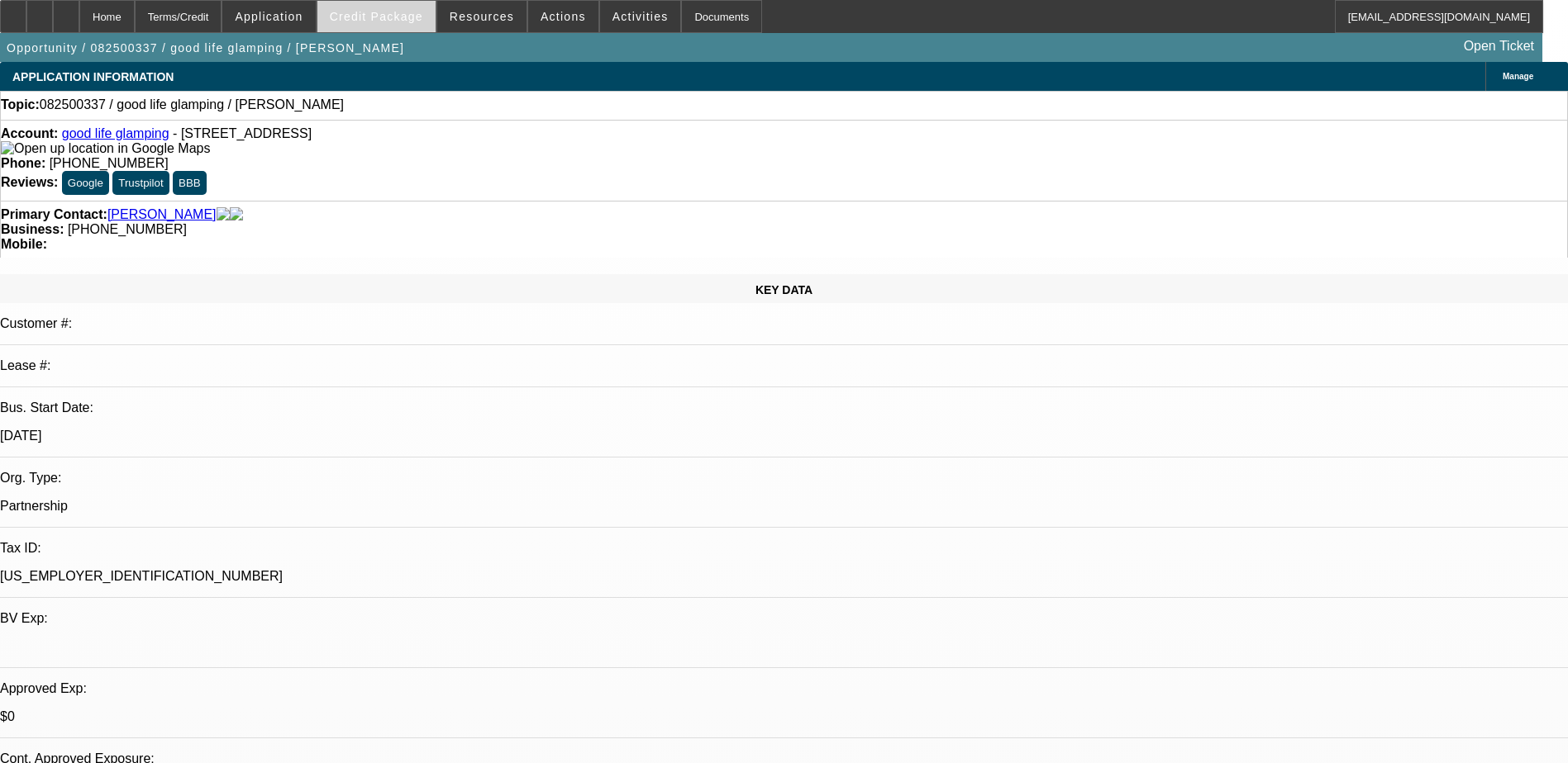
click at [400, 19] on span "Credit Package" at bounding box center [376, 16] width 94 height 13
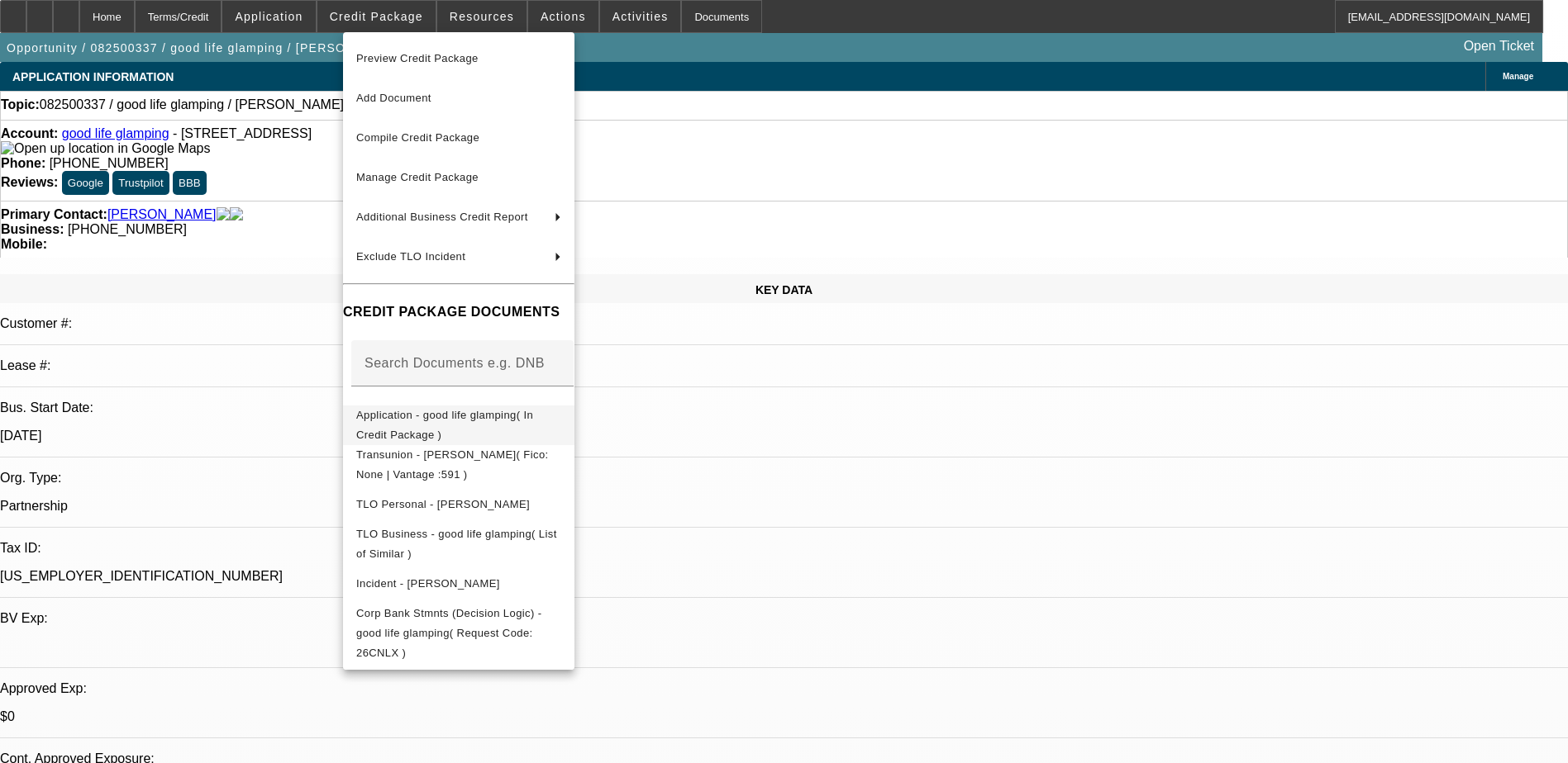
click at [482, 419] on span "Application - good life glamping( In Credit Package )" at bounding box center [445, 425] width 177 height 32
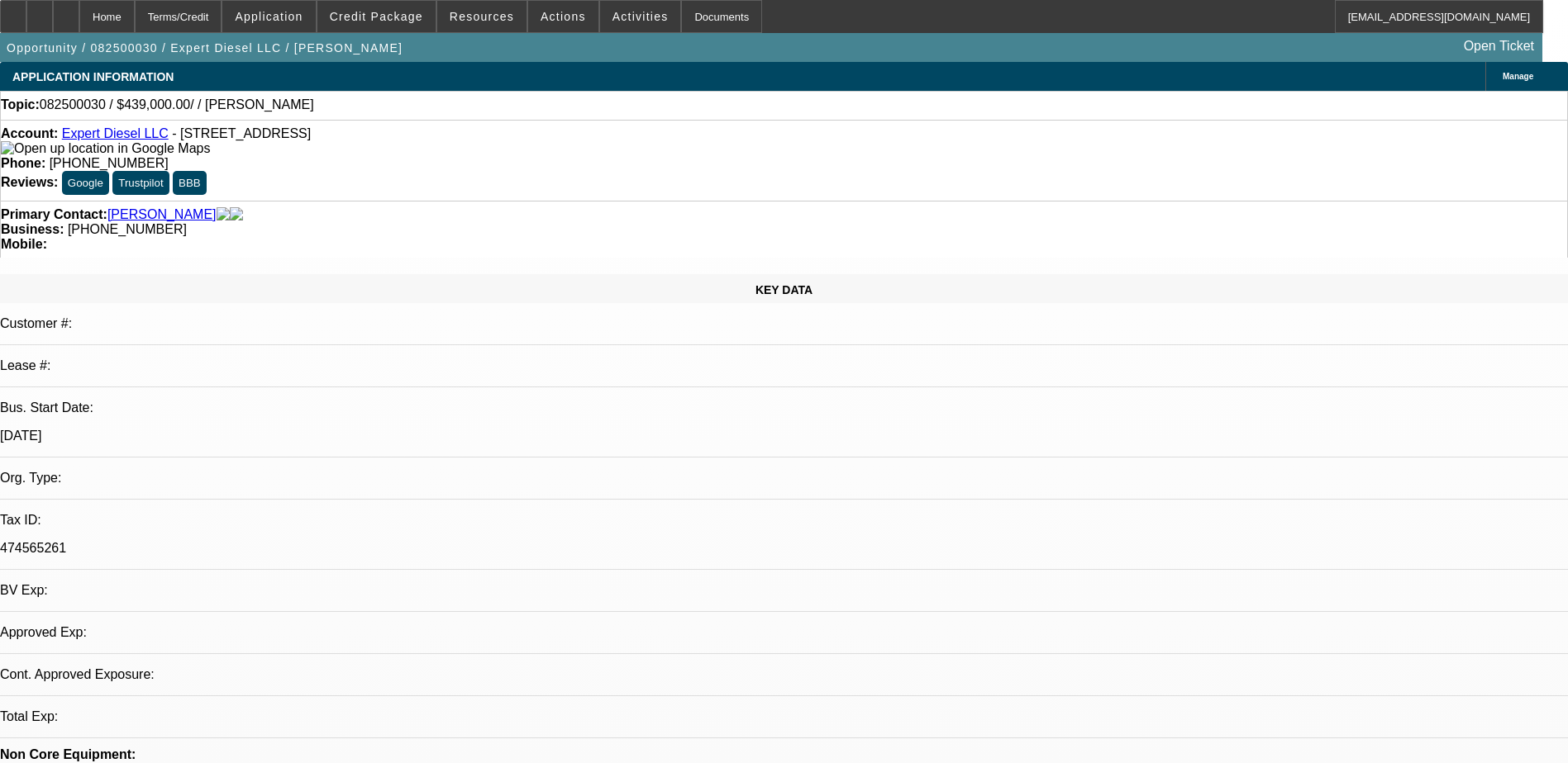
select select "0"
select select "2"
select select "0.1"
select select "1"
select select "2"
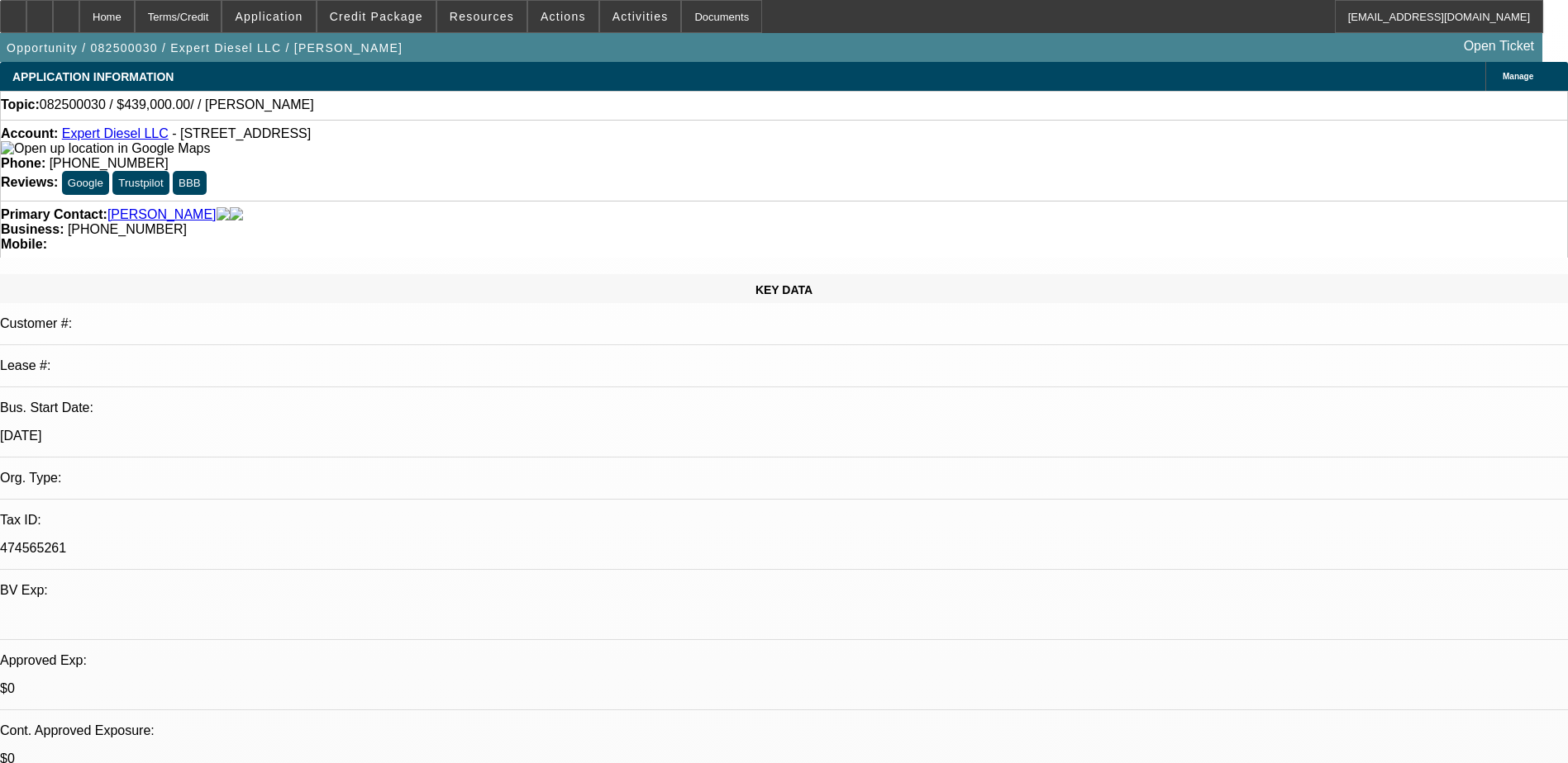
select select "4"
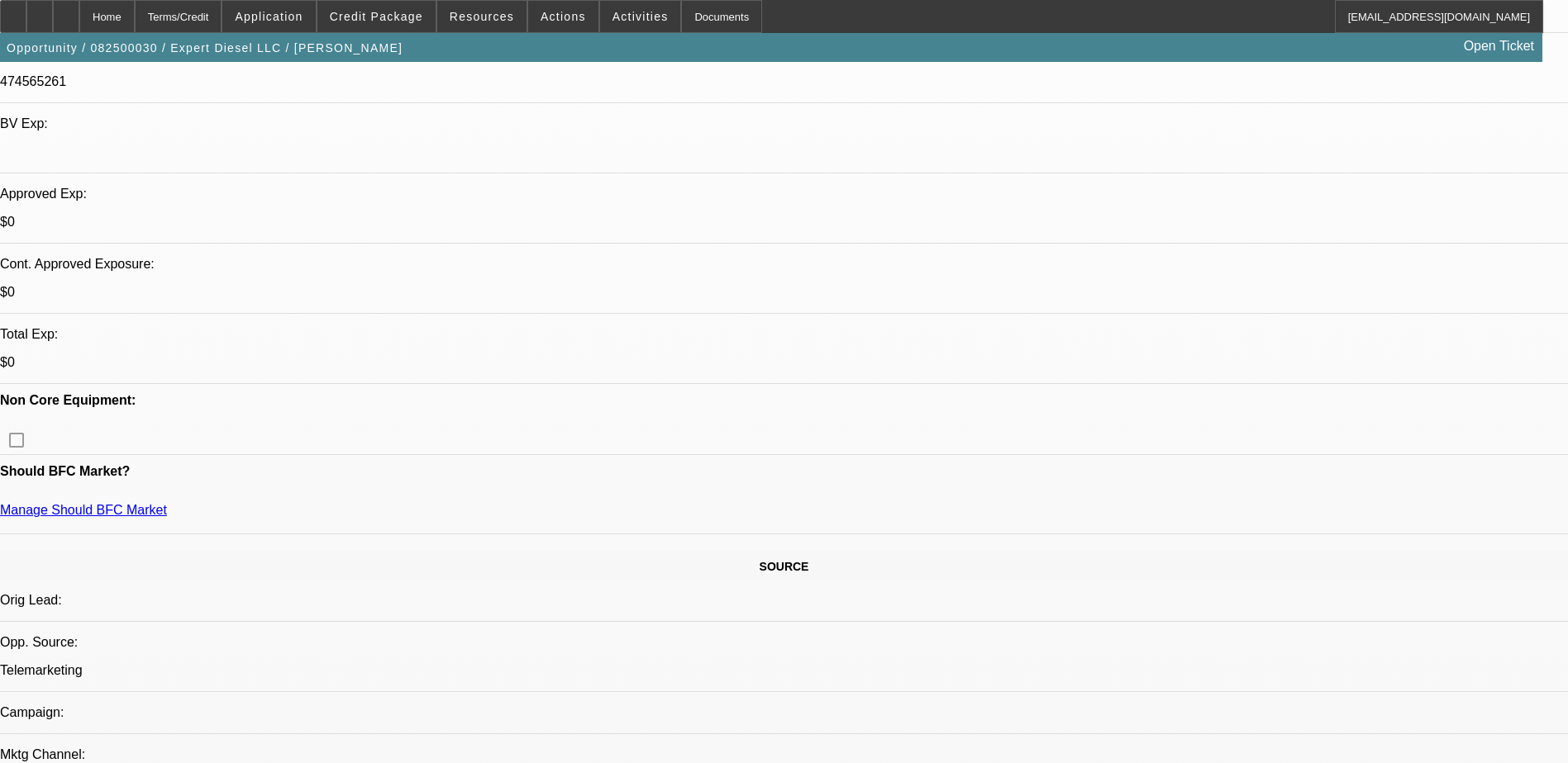
scroll to position [495, 0]
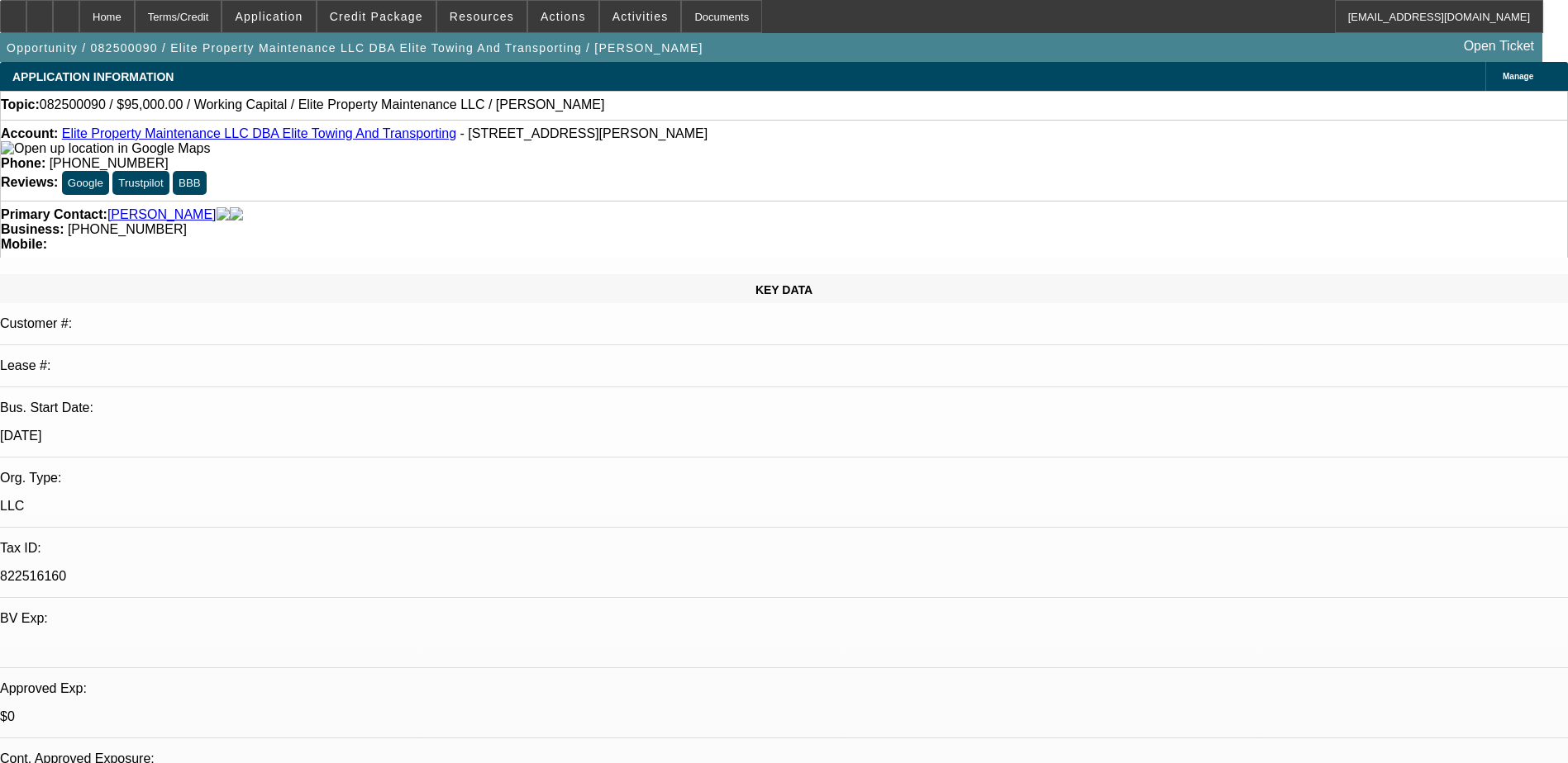
select select "0"
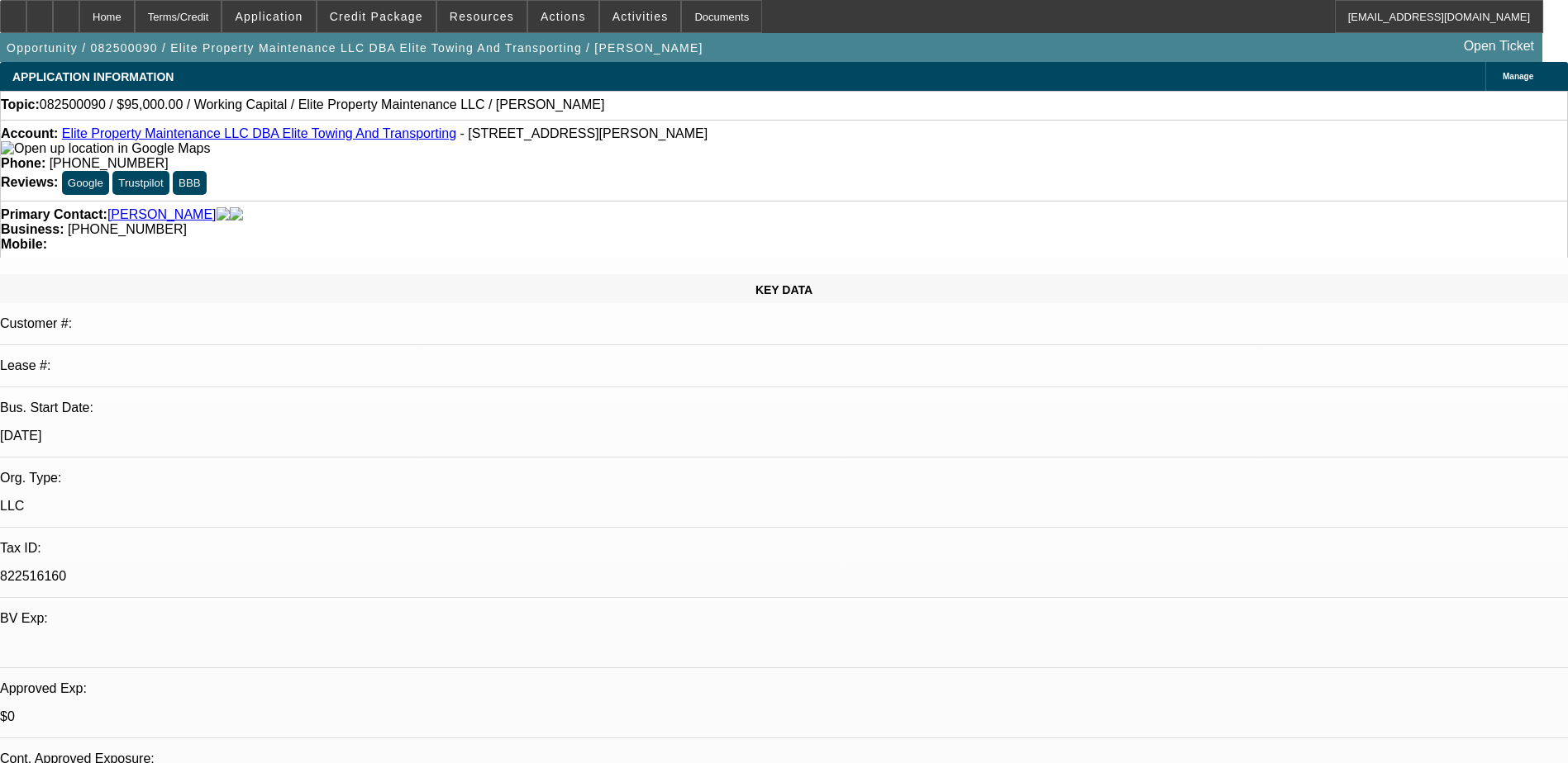
select select "0"
select select "1"
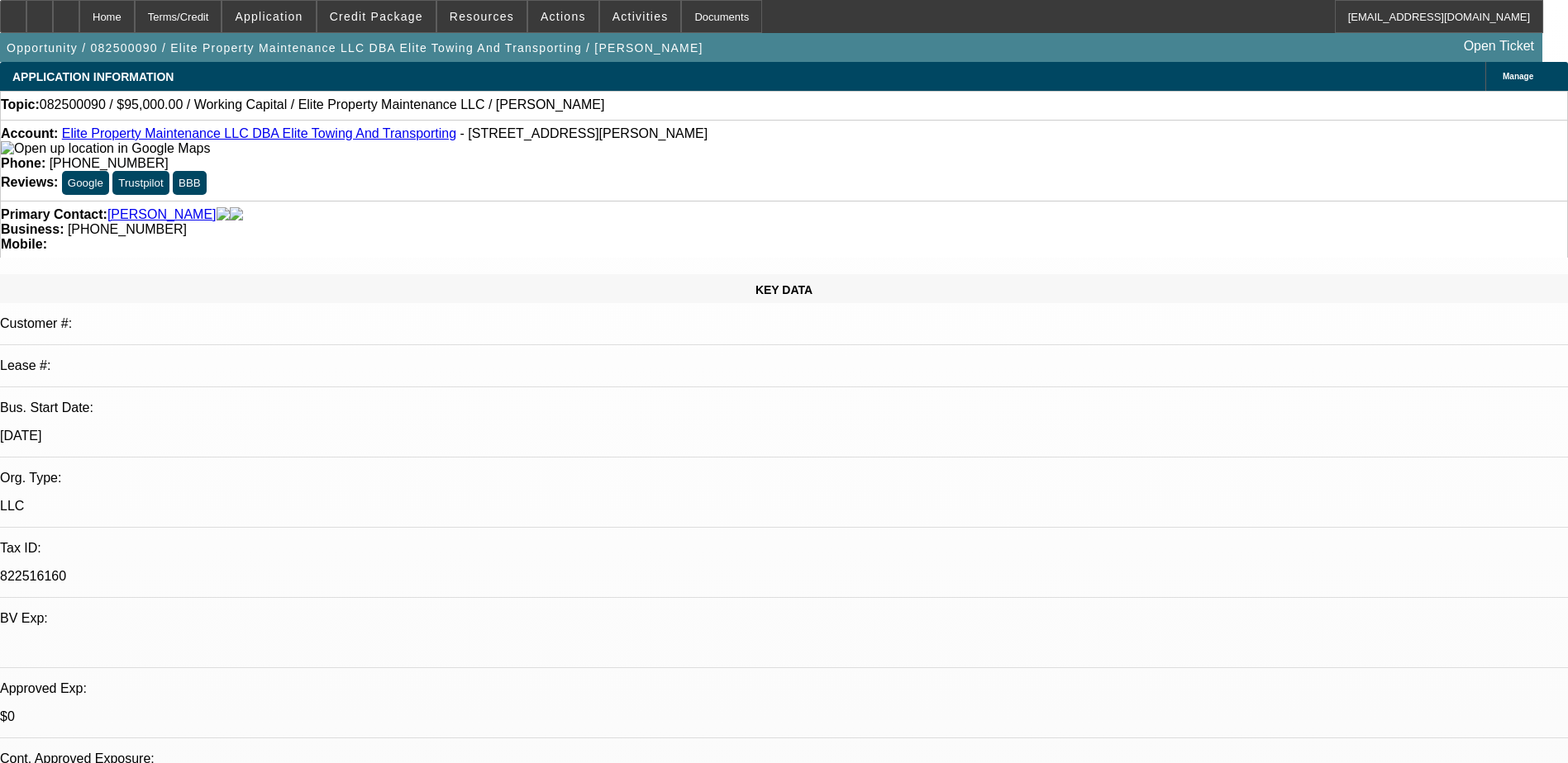
select select "2"
select select "6"
select select "1"
select select "2"
select select "6"
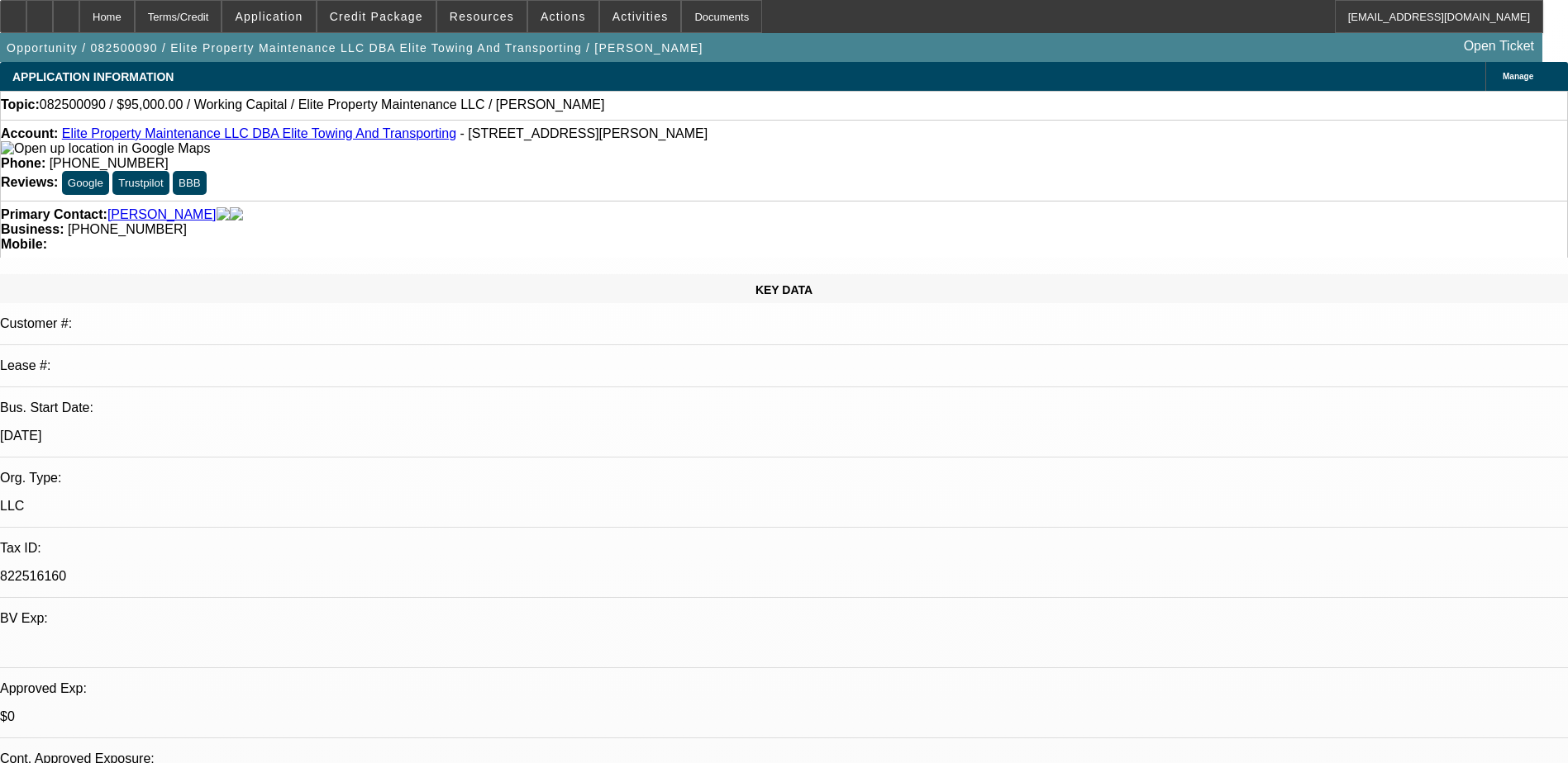
select select "1"
select select "2"
select select "6"
drag, startPoint x: 655, startPoint y: 138, endPoint x: 575, endPoint y: 138, distance: 80.0
click at [575, 156] on div "Phone: (443) 763-0426" at bounding box center [784, 163] width 1566 height 15
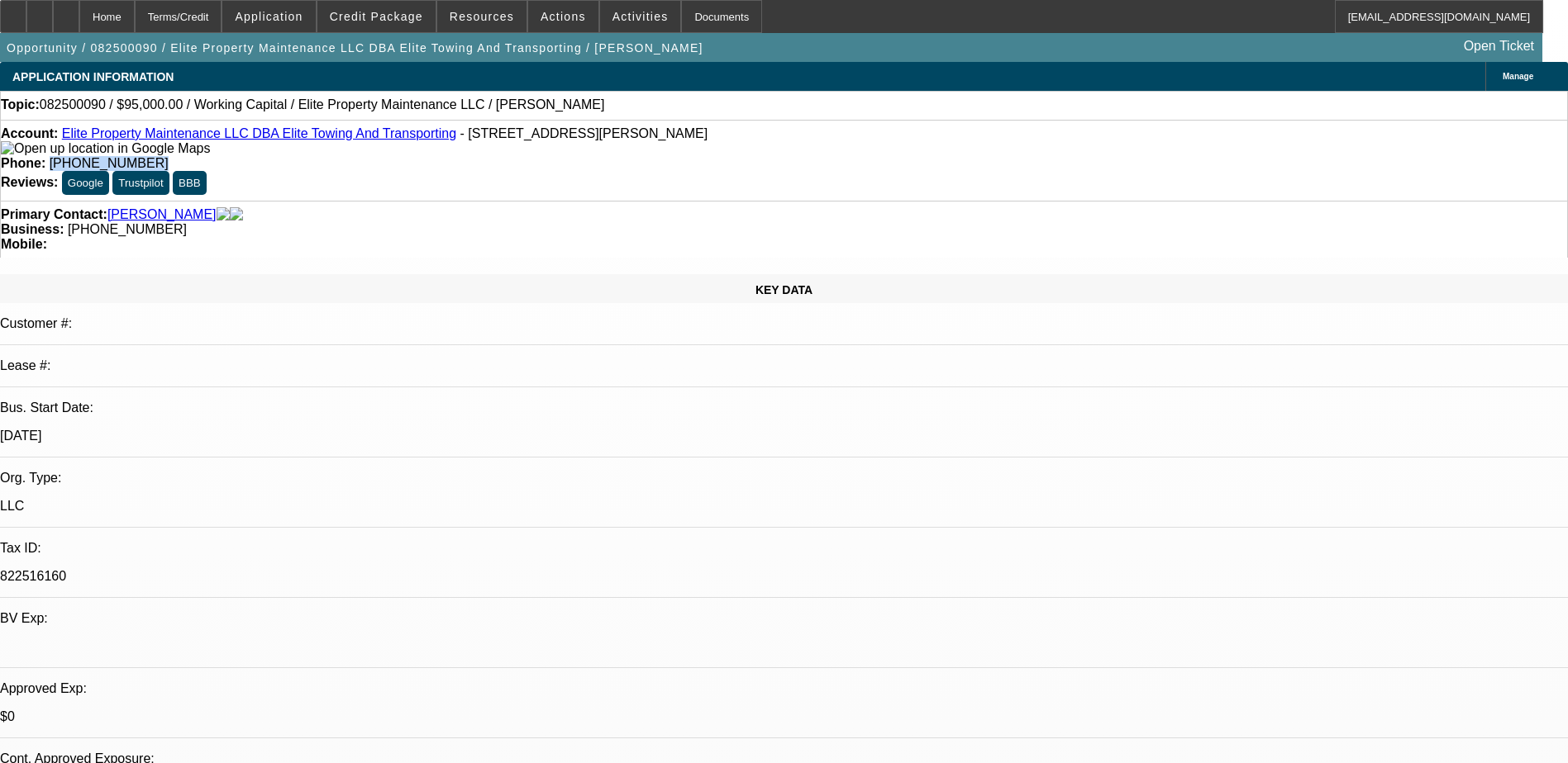
drag, startPoint x: 575, startPoint y: 138, endPoint x: 637, endPoint y: 137, distance: 62.0
copy span "(443) 763-0426"
click at [674, 156] on div "Phone: (443) 763-0426" at bounding box center [784, 163] width 1566 height 15
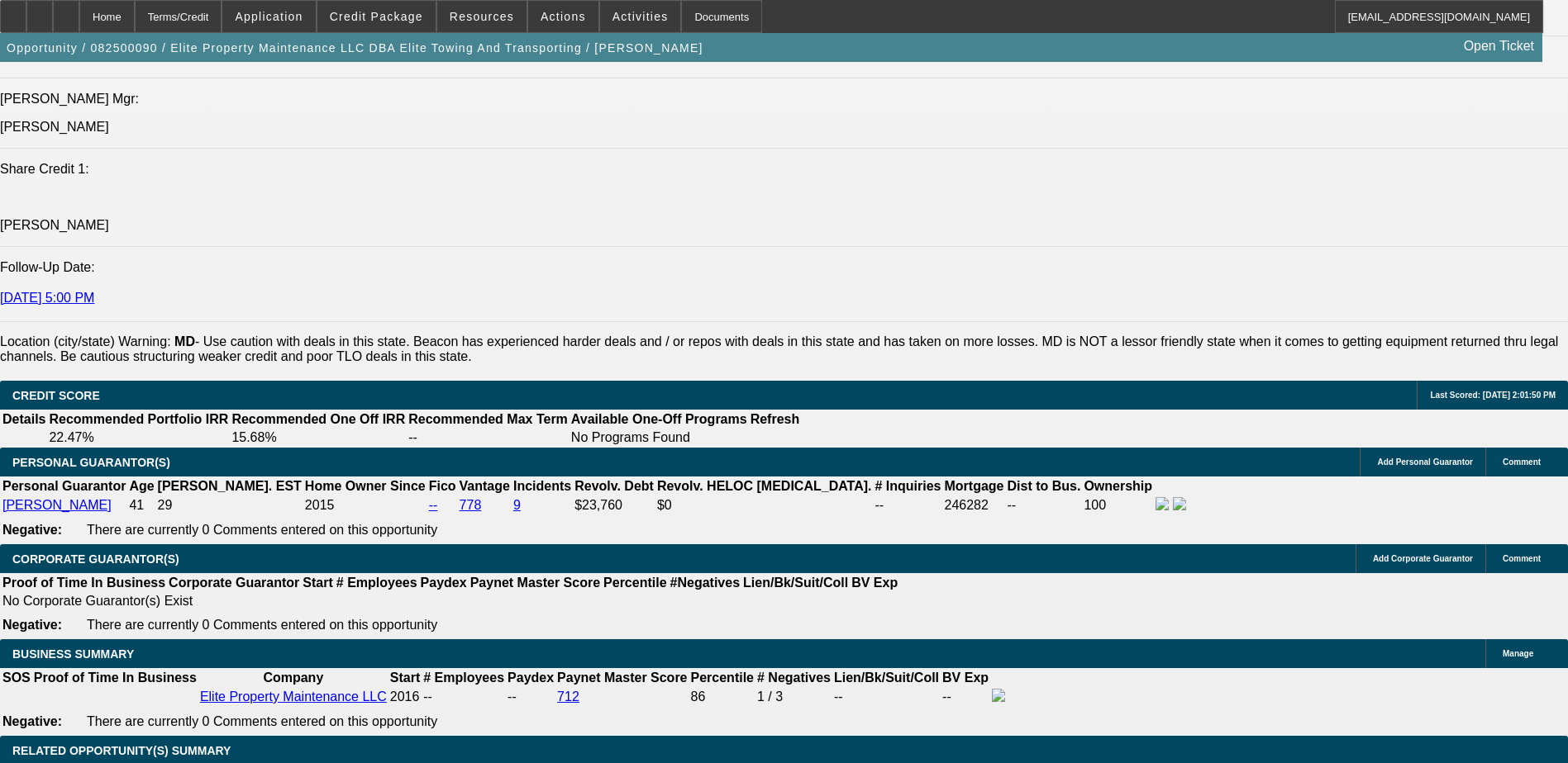
scroll to position [2230, 0]
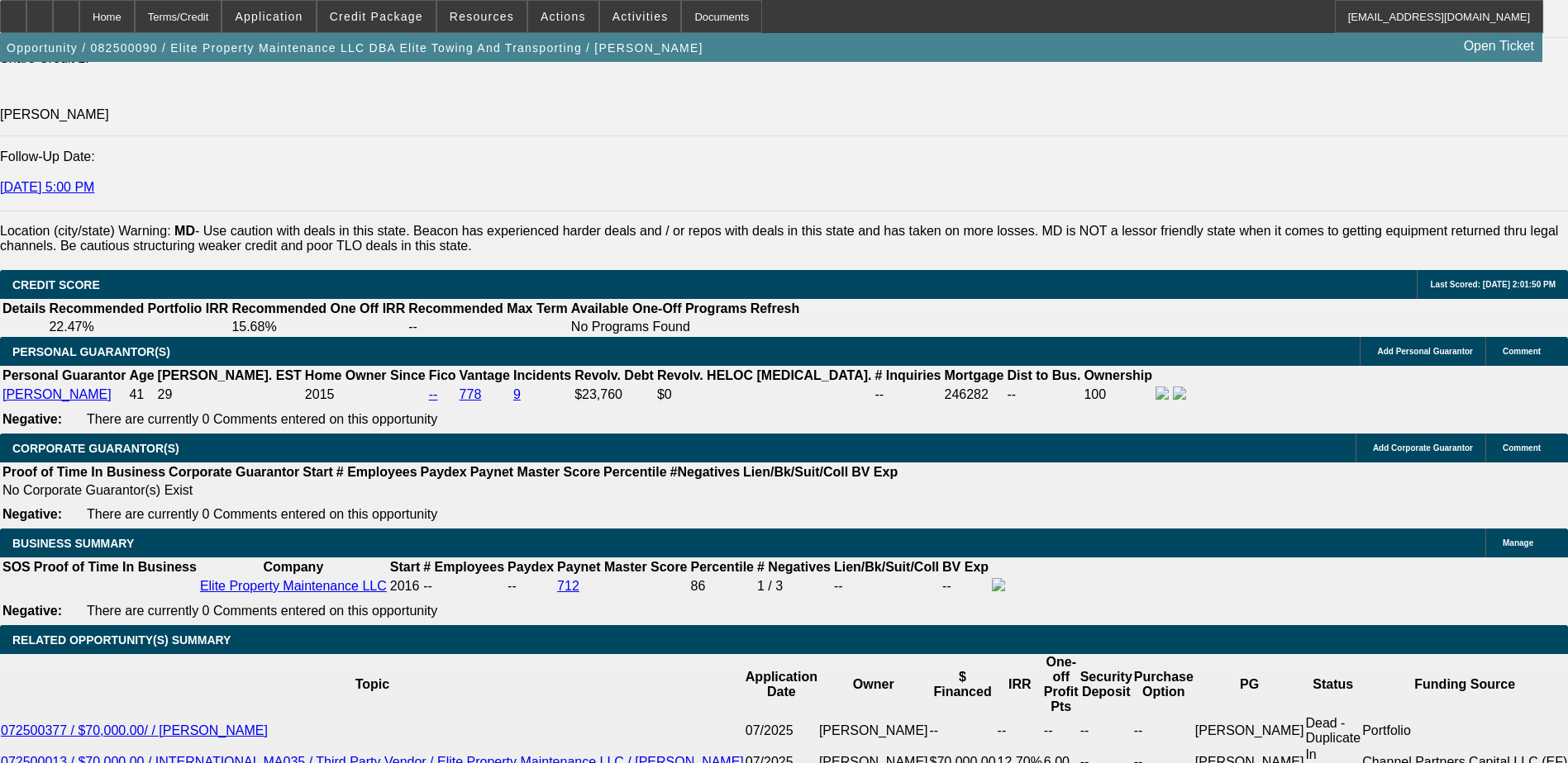
radio input "true"
type textarea "TT Keith, working cap too short term, still wants truck - not against 20-25 ton…"
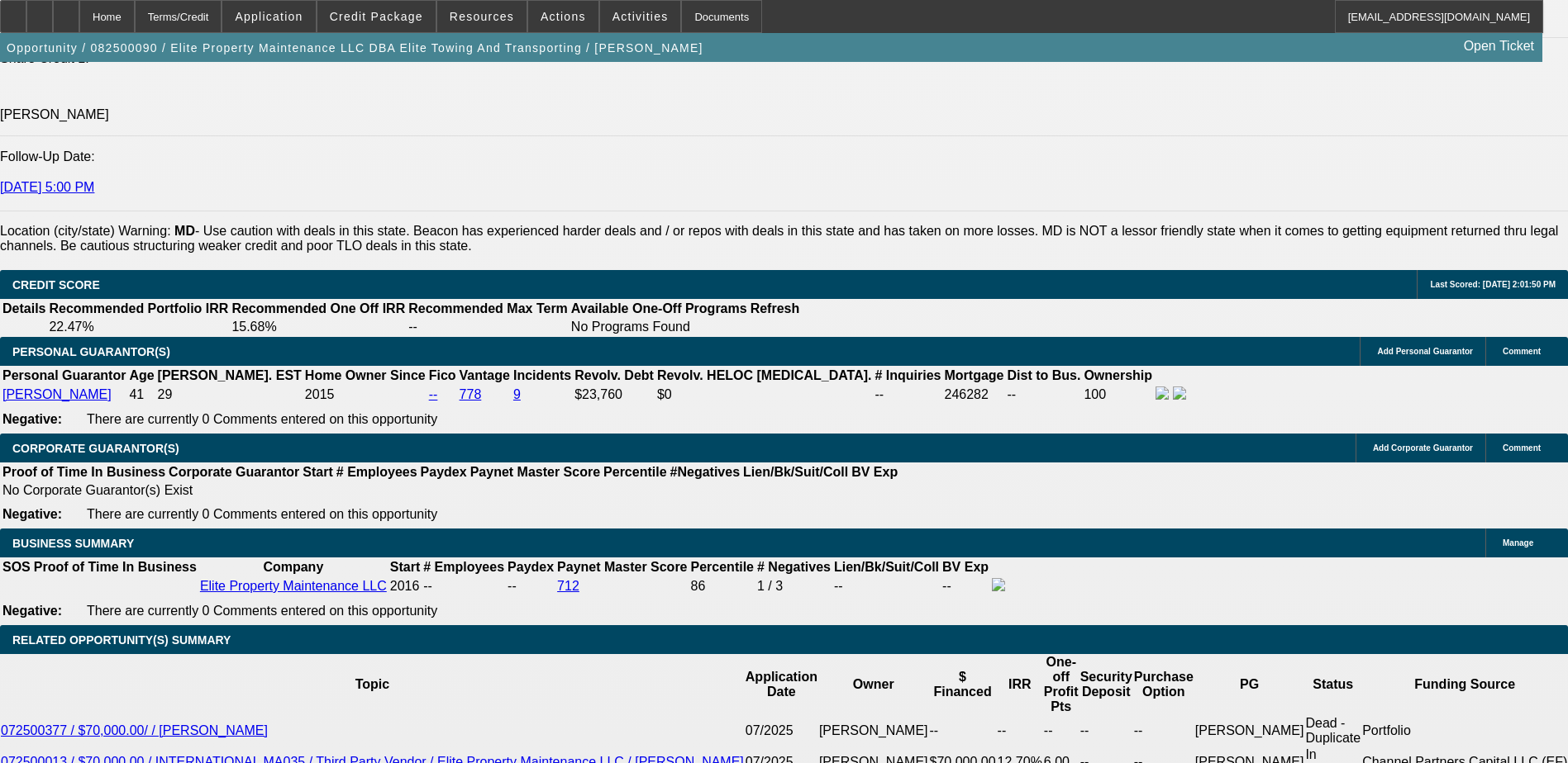
radio input "true"
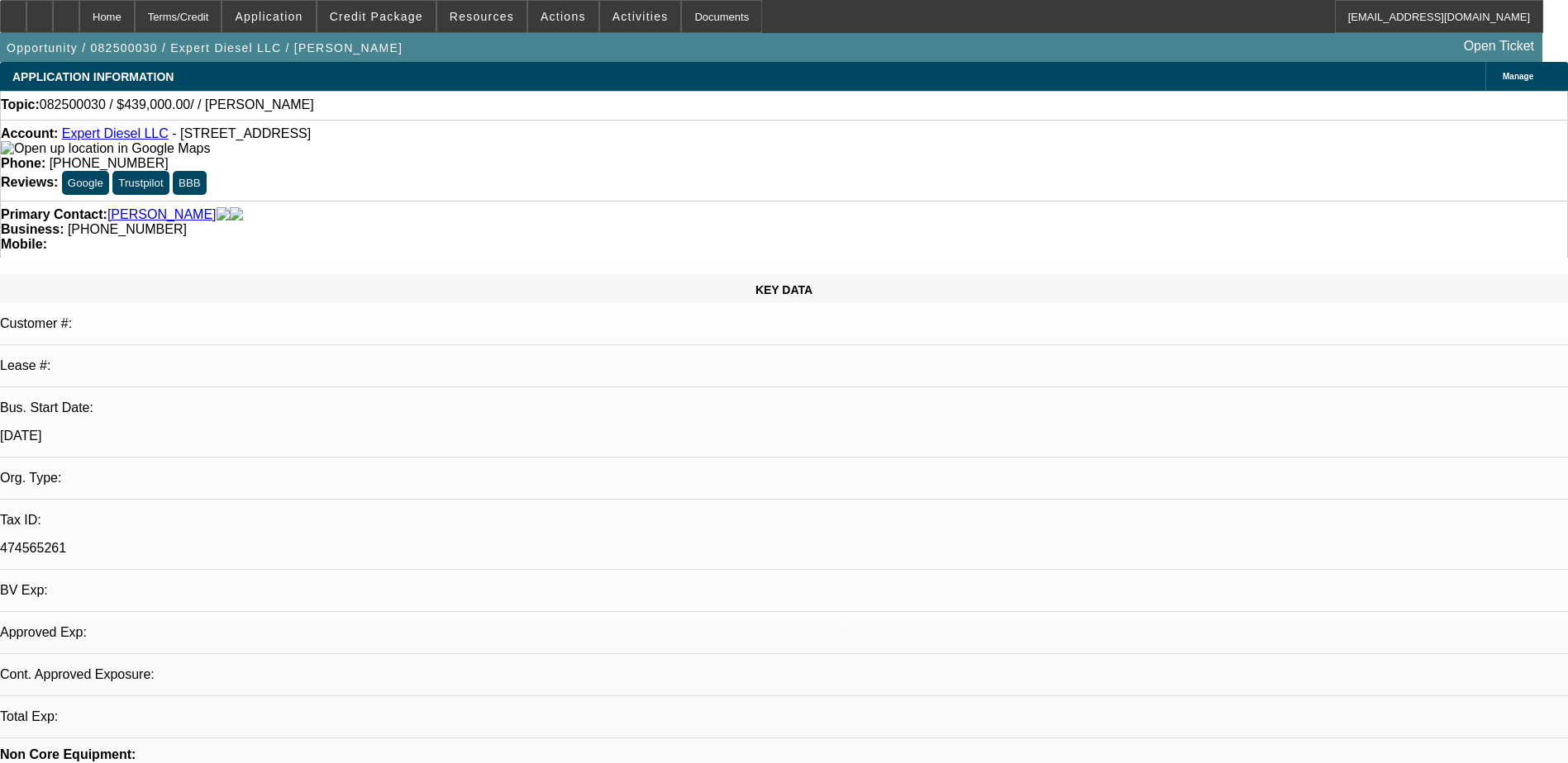
select select "0"
select select "2"
select select "0.1"
select select "1"
select select "2"
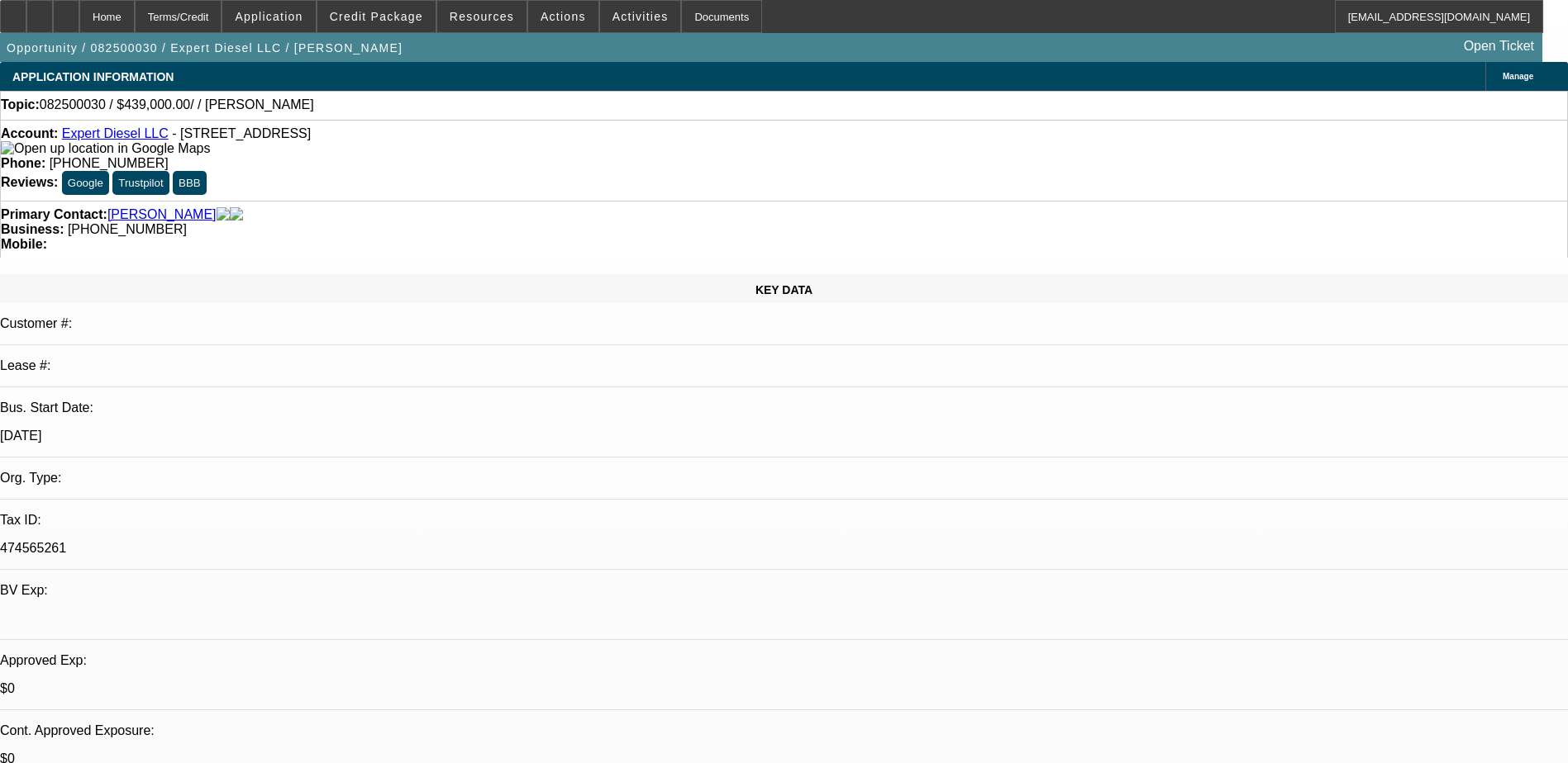
select select "4"
drag, startPoint x: 655, startPoint y: 133, endPoint x: 576, endPoint y: 134, distance: 79.0
click at [576, 156] on div "Phone: (706) 867-0445" at bounding box center [784, 163] width 1566 height 15
drag, startPoint x: 576, startPoint y: 134, endPoint x: 627, endPoint y: 137, distance: 51.1
drag, startPoint x: 627, startPoint y: 137, endPoint x: 607, endPoint y: 150, distance: 23.9
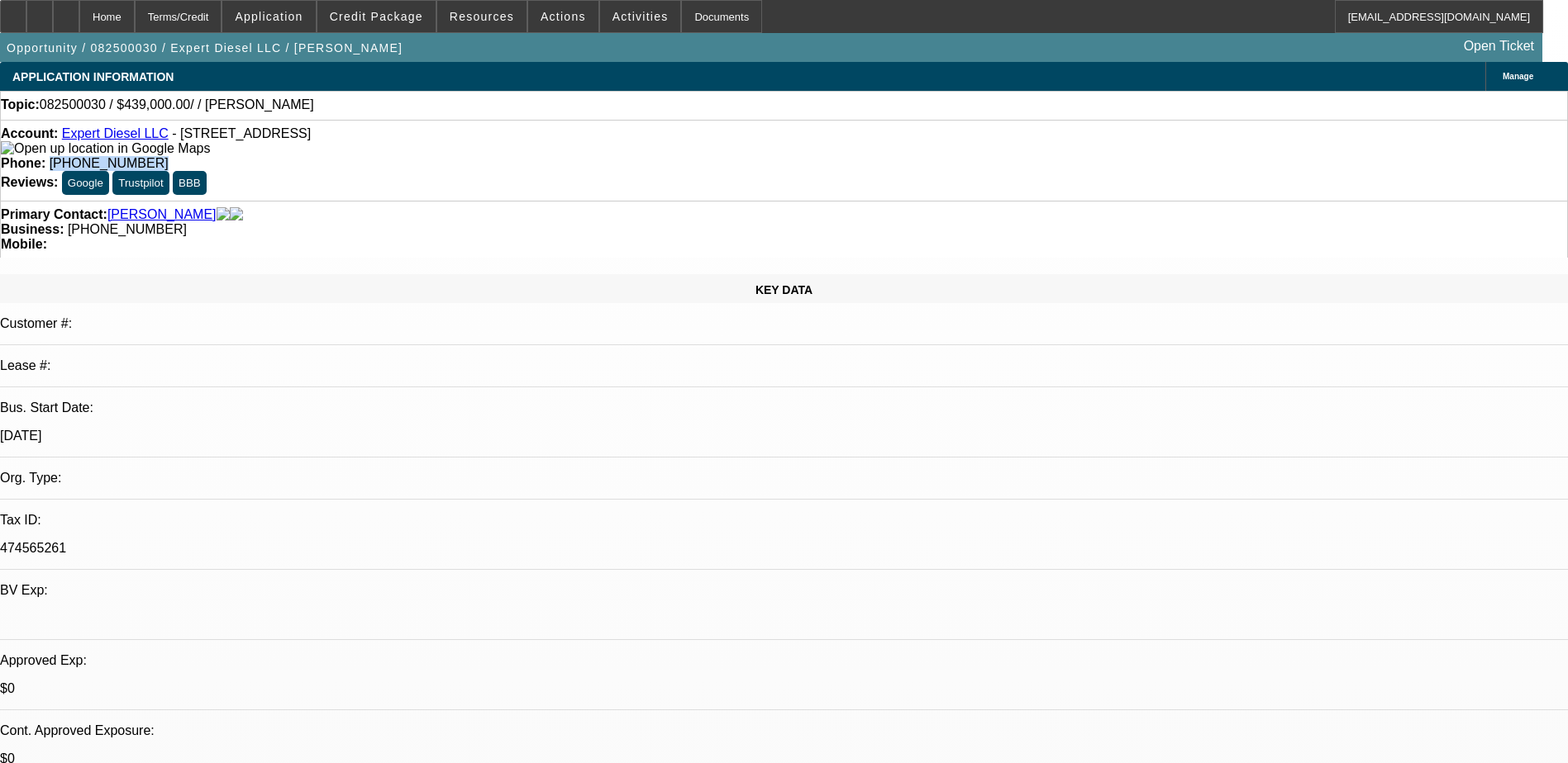
click at [607, 150] on div "Account: Expert Diesel LLC - 194 Lumpkin County Pkwy, Dahlonega, GA 30533 Phone…" at bounding box center [784, 160] width 1568 height 81
click at [121, 138] on link "Expert Diesel LLC" at bounding box center [114, 134] width 106 height 14
drag, startPoint x: 646, startPoint y: 138, endPoint x: 574, endPoint y: 138, distance: 72.0
click at [574, 156] on div "Phone: (706) 867-0445" at bounding box center [784, 163] width 1566 height 15
drag, startPoint x: 574, startPoint y: 138, endPoint x: 632, endPoint y: 134, distance: 58.1
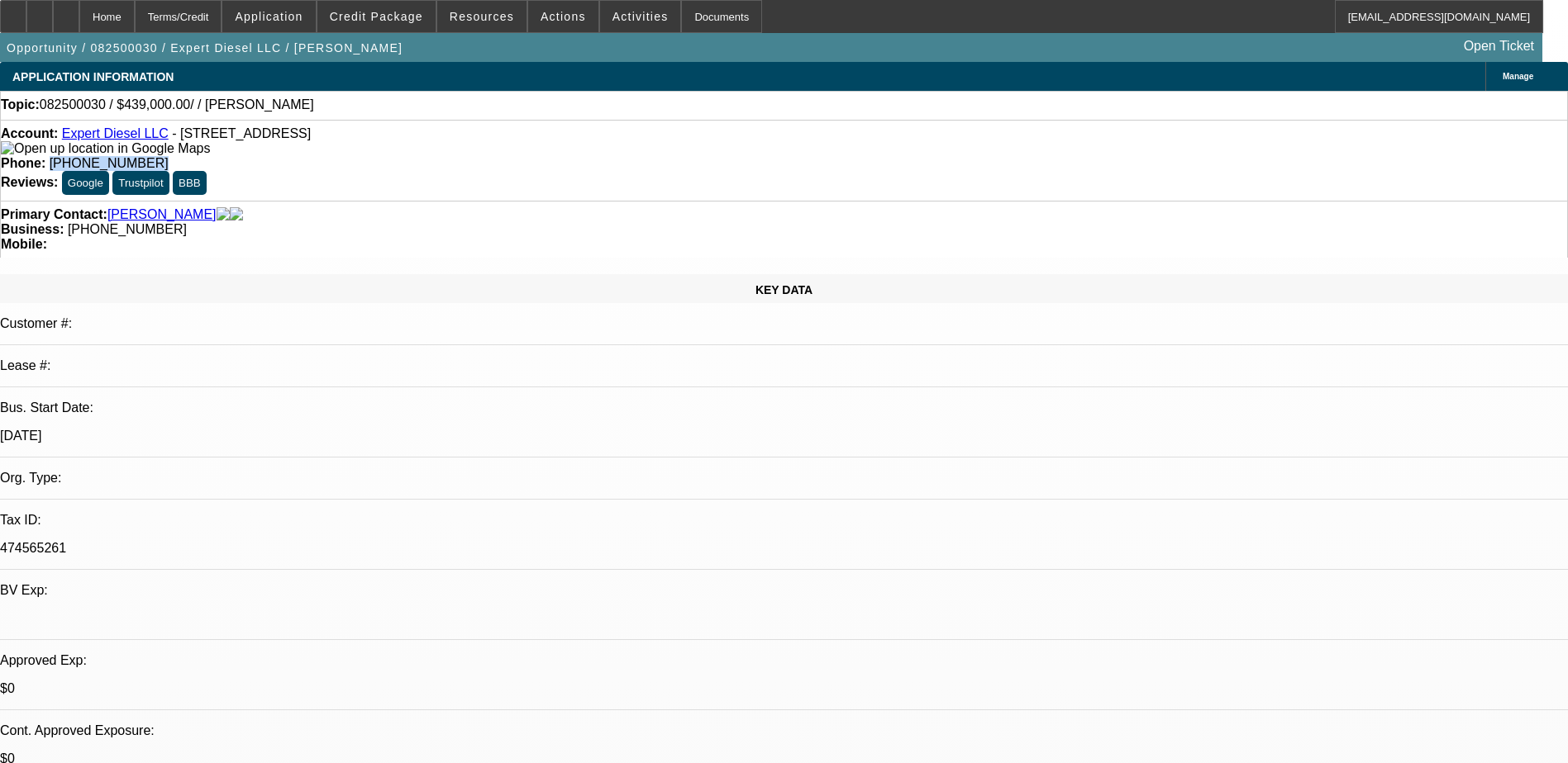
copy span "(706) 867-0445"
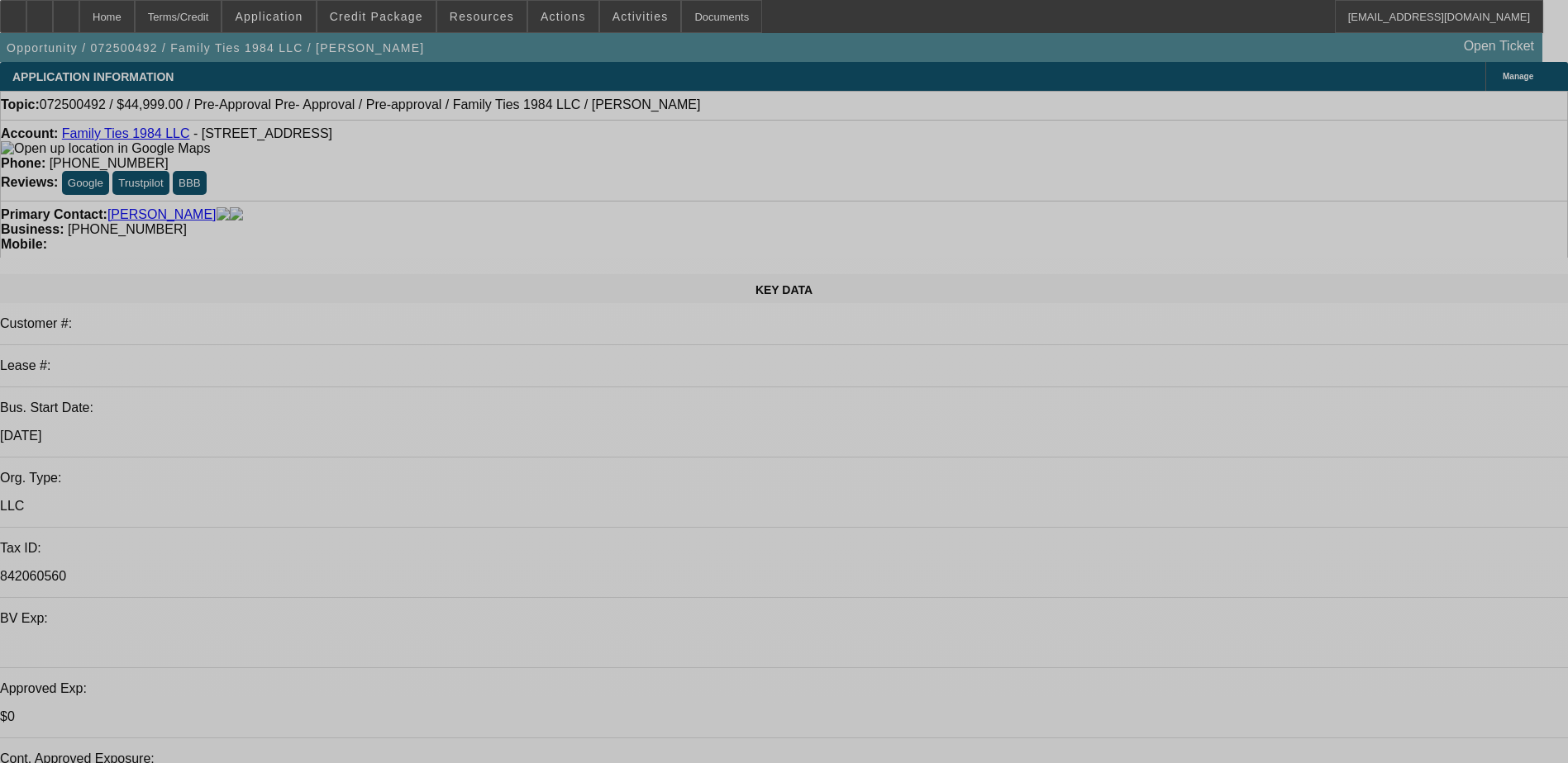
select select "0"
select select "2"
select select "0.1"
select select "0"
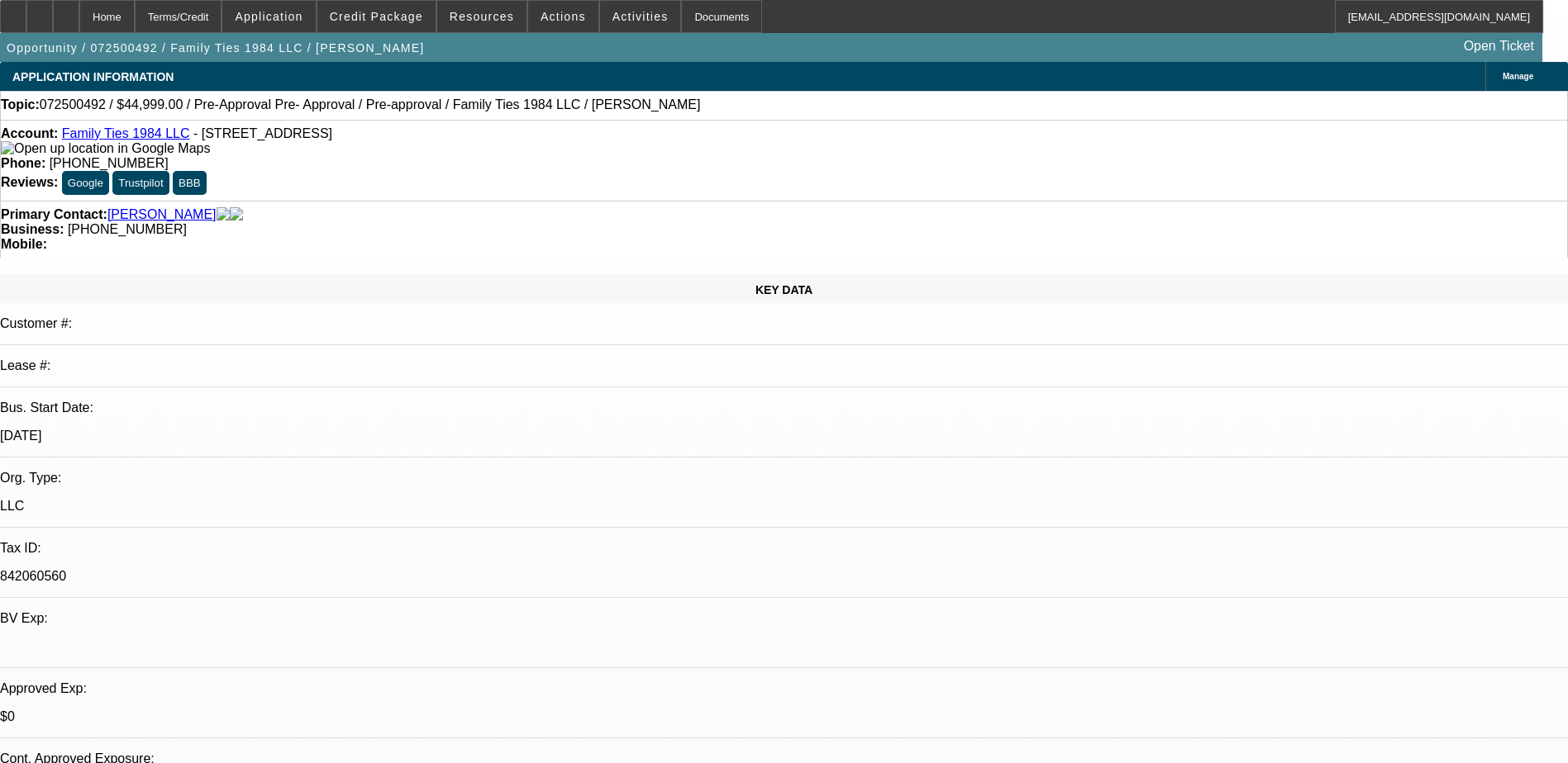
select select "0.1"
select select "0.2"
select select "2"
select select "0.1"
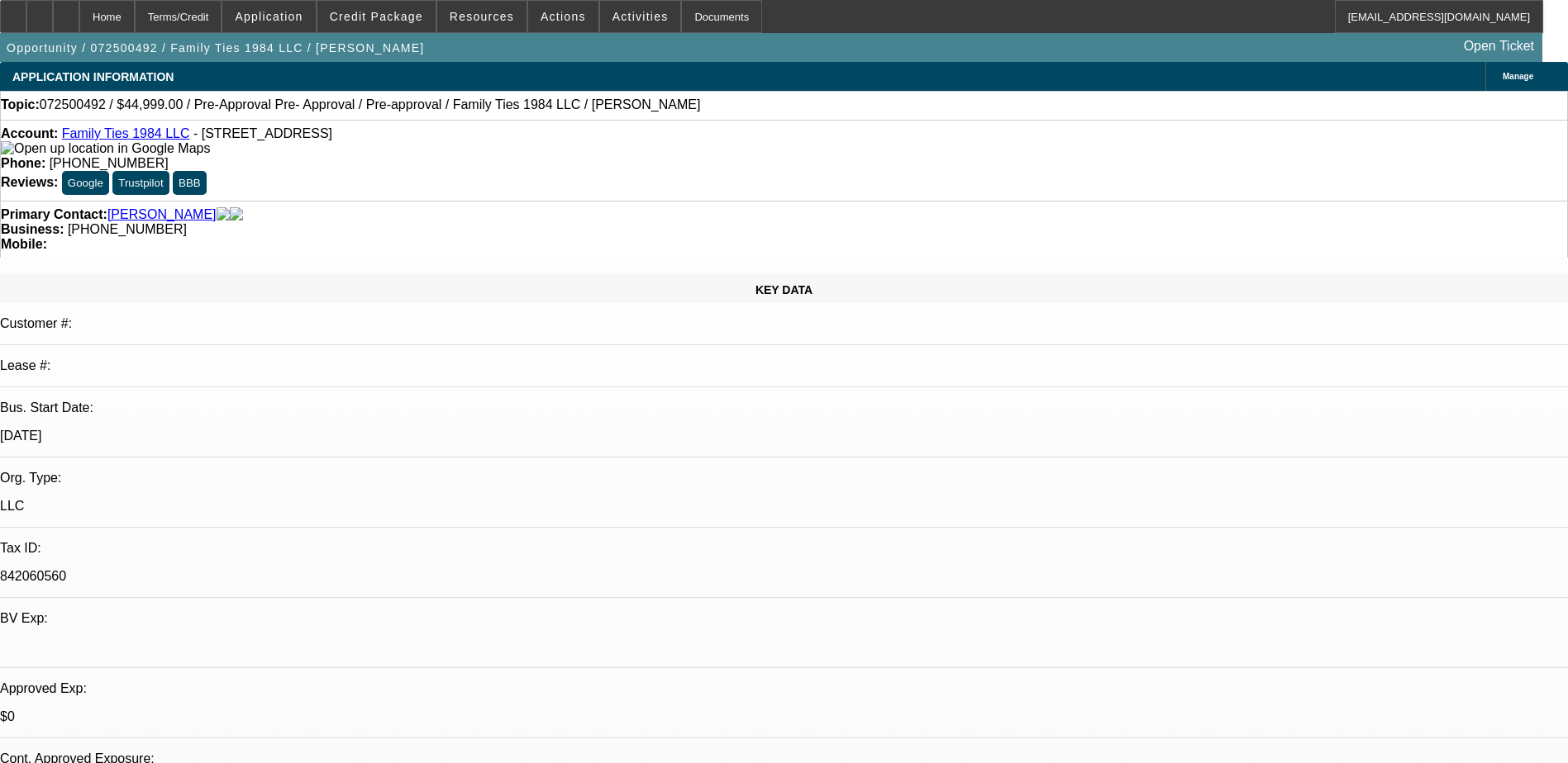
select select "2"
select select "0.1"
select select "1"
select select "2"
select select "4"
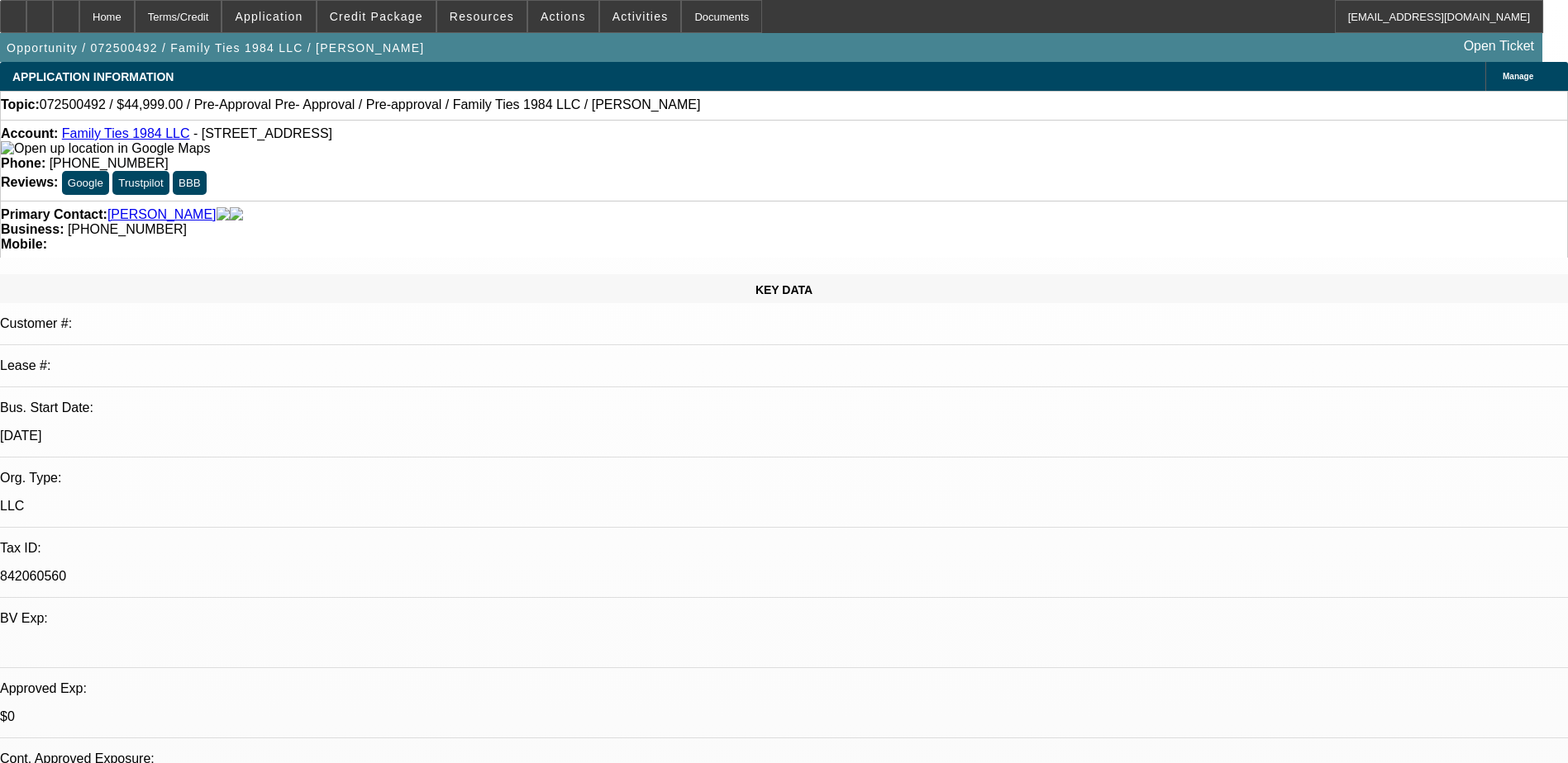
select select "1"
select select "4"
select select "1"
select select "2"
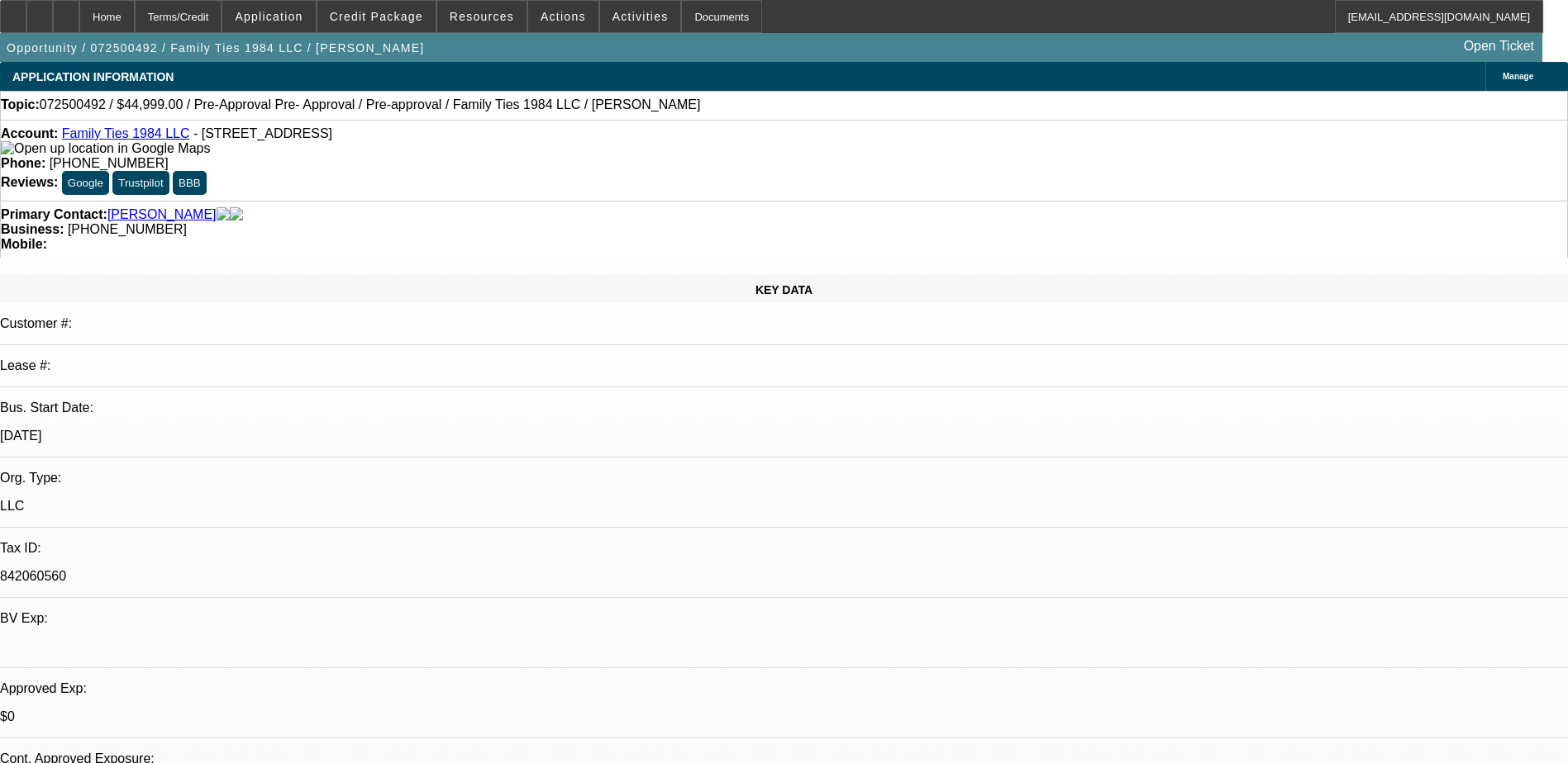
select select "4"
select select "1"
select select "2"
select select "4"
drag, startPoint x: 655, startPoint y: 137, endPoint x: 576, endPoint y: 135, distance: 79.0
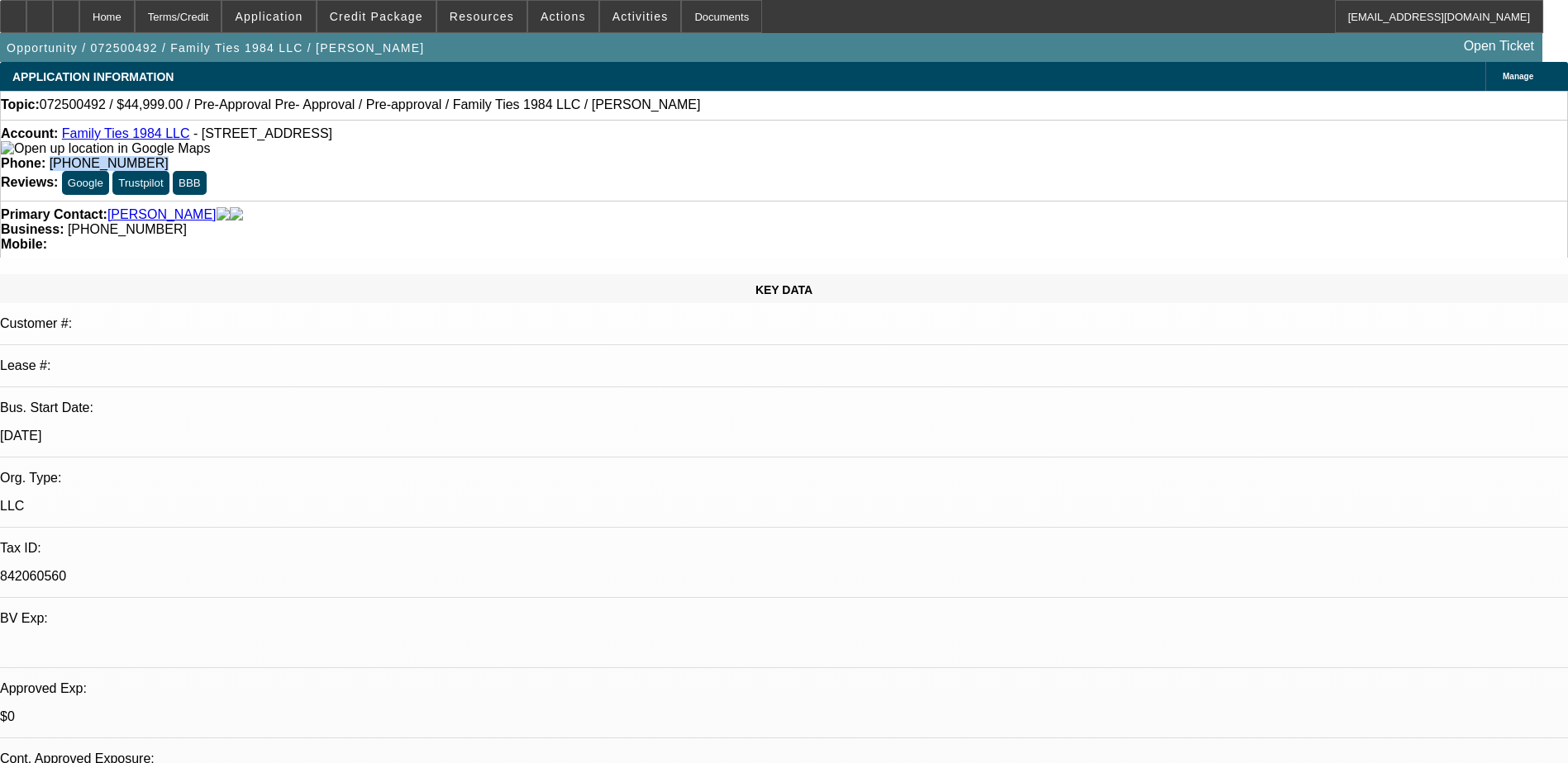
click at [576, 156] on div "Phone: [PHONE_NUMBER]" at bounding box center [784, 163] width 1566 height 15
copy span "[PHONE_NUMBER]"
